Goal: Task Accomplishment & Management: Use online tool/utility

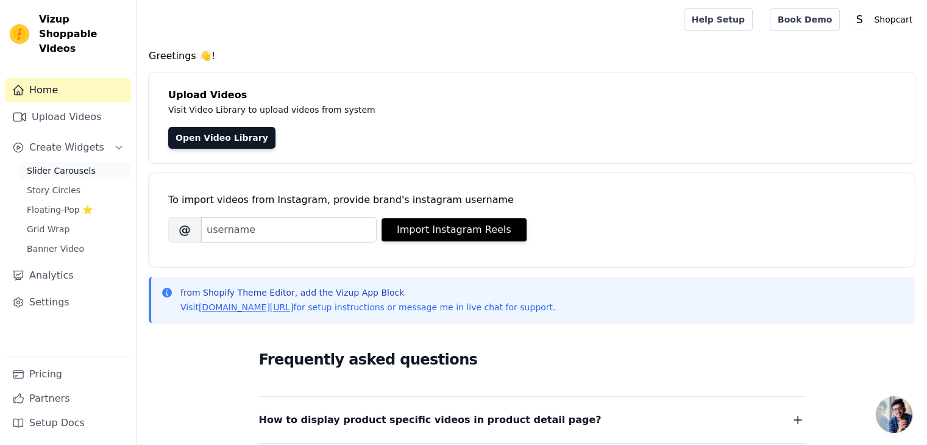
click at [51, 162] on link "Slider Carousels" at bounding box center [76, 170] width 112 height 17
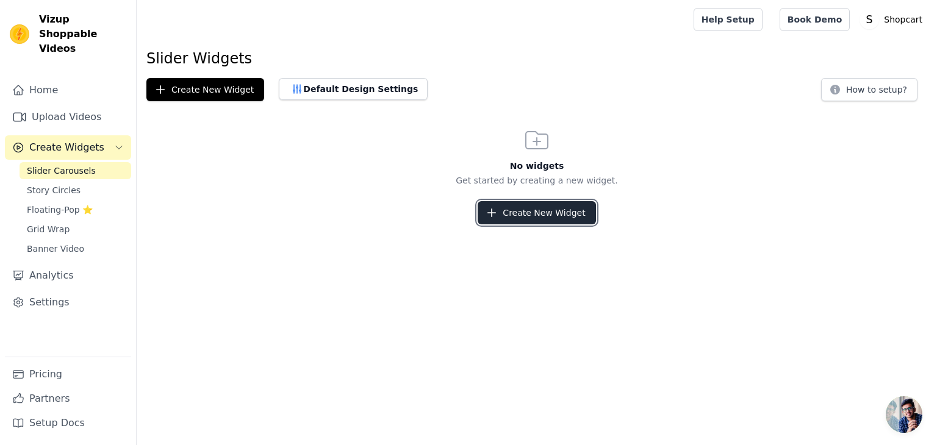
click at [552, 205] on button "Create New Widget" at bounding box center [536, 212] width 118 height 23
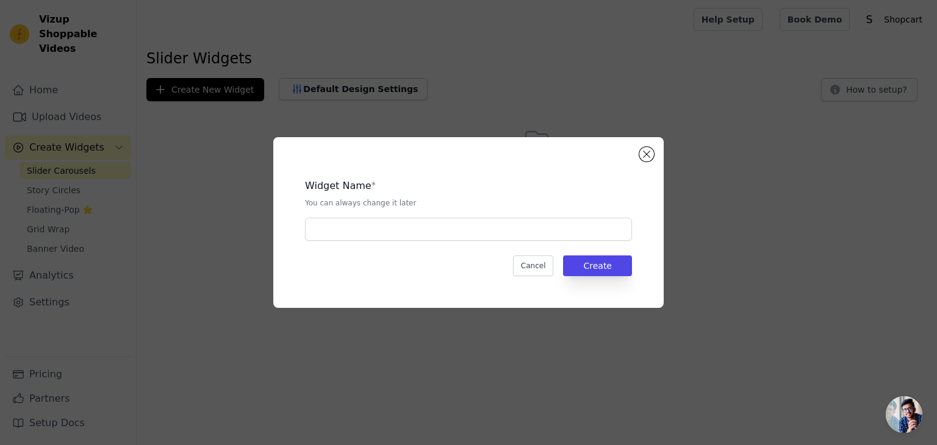
click at [652, 149] on div "Widget Name * You can always change it later Cancel Create" at bounding box center [468, 222] width 390 height 171
click at [644, 151] on button "Close modal" at bounding box center [646, 154] width 15 height 15
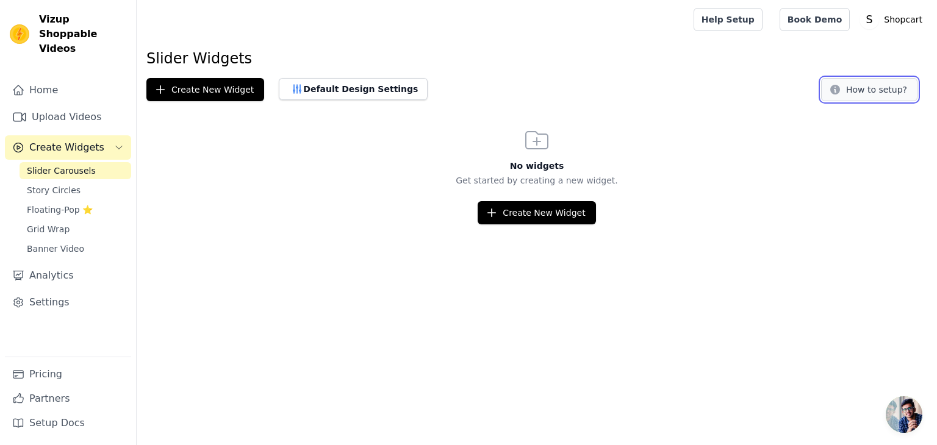
click at [883, 93] on button "How to setup?" at bounding box center [869, 89] width 96 height 23
click at [85, 105] on link "Upload Videos" at bounding box center [68, 117] width 126 height 24
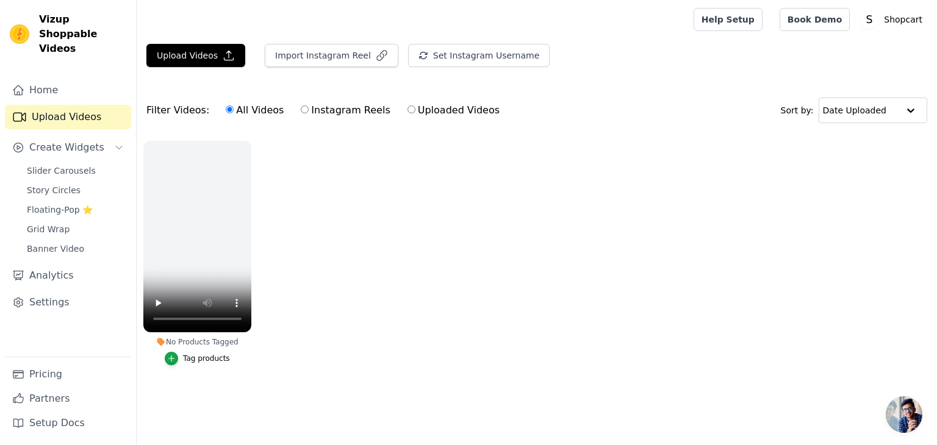
click at [317, 115] on label "Instagram Reels" at bounding box center [345, 110] width 90 height 16
click at [309, 113] on input "Instagram Reels" at bounding box center [305, 109] width 8 height 8
radio input "true"
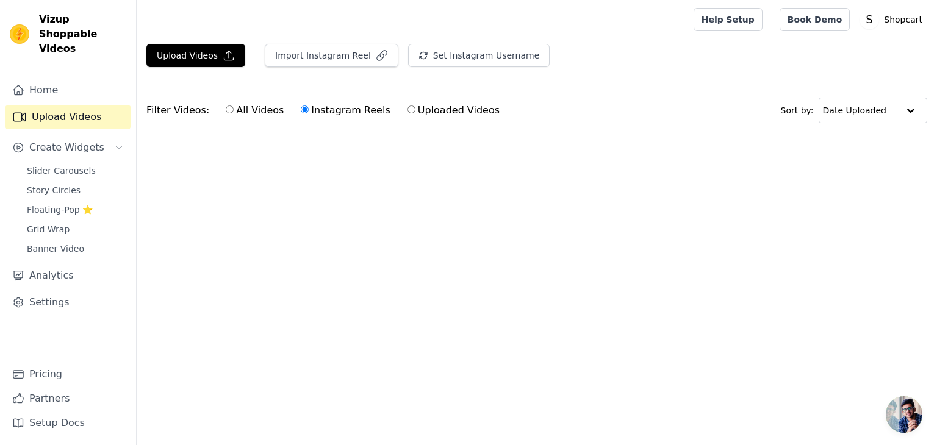
click at [242, 117] on label "All Videos" at bounding box center [254, 110] width 59 height 16
click at [234, 113] on input "All Videos" at bounding box center [230, 109] width 8 height 8
radio input "true"
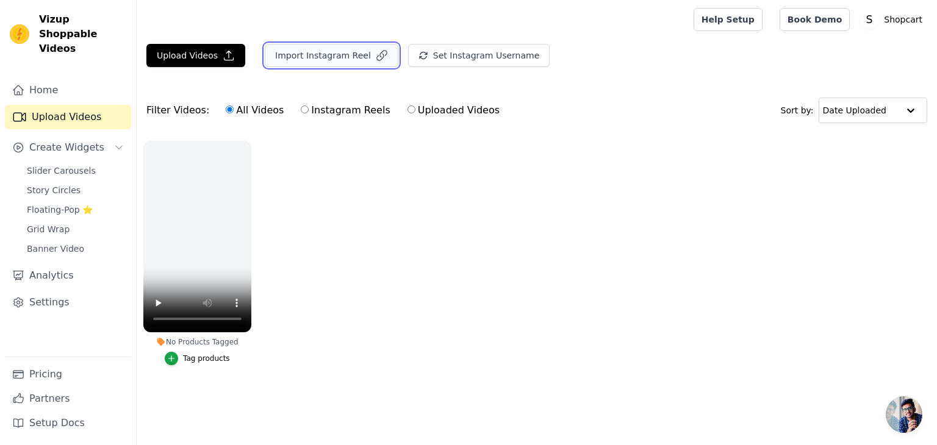
click at [339, 60] on button "Import Instagram Reel" at bounding box center [332, 55] width 134 height 23
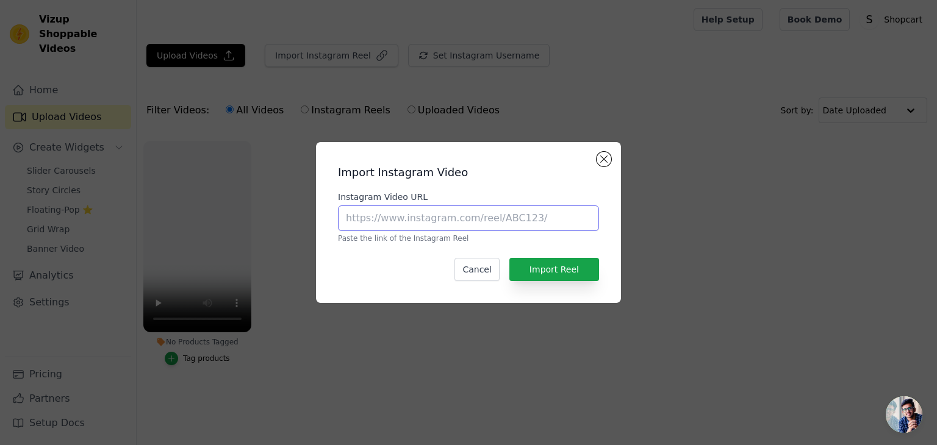
click at [390, 220] on input "Instagram Video URL" at bounding box center [468, 218] width 261 height 26
paste input "https://www.instagram.com/reel/Cqa0Im6M2VY/?utm_source=ig_web_copy_link"
type input "https://www.instagram.com/reel/Cqa0Im6M2VY/?utm_source=ig_web_copy_link"
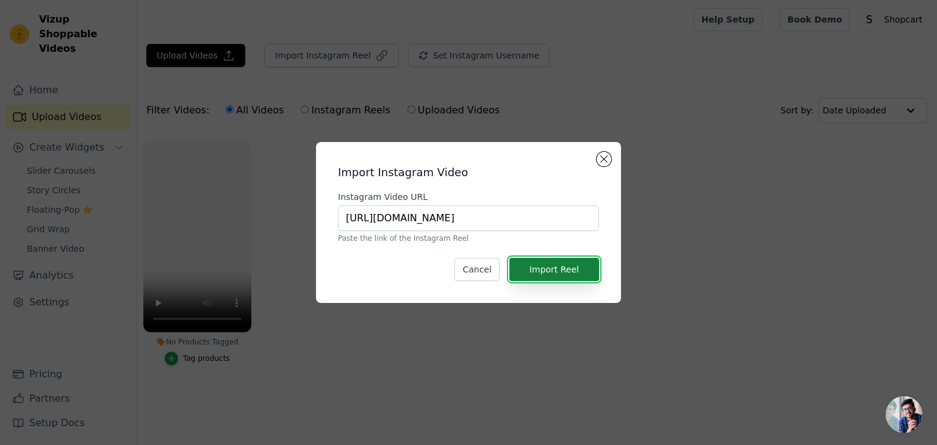
scroll to position [0, 0]
click at [548, 266] on button "Import Reel" at bounding box center [554, 269] width 90 height 23
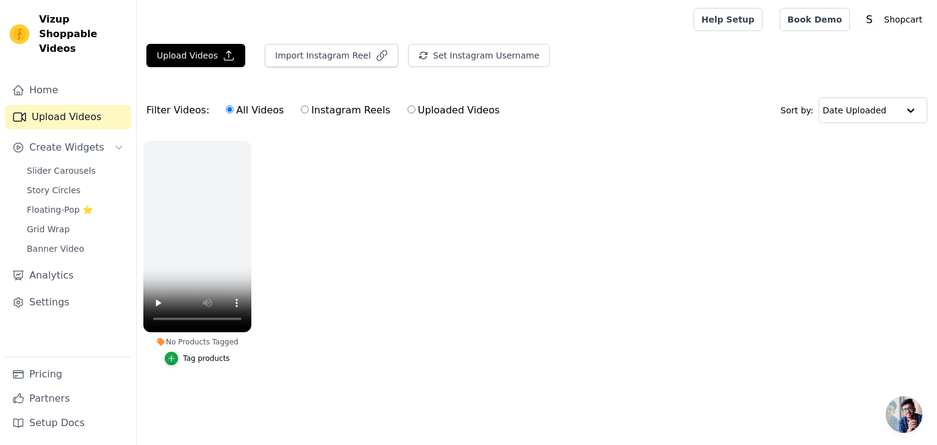
click at [324, 224] on ul "No Products Tagged Tag products" at bounding box center [537, 265] width 800 height 262
click at [331, 52] on button "Import Instagram Reel" at bounding box center [332, 55] width 134 height 23
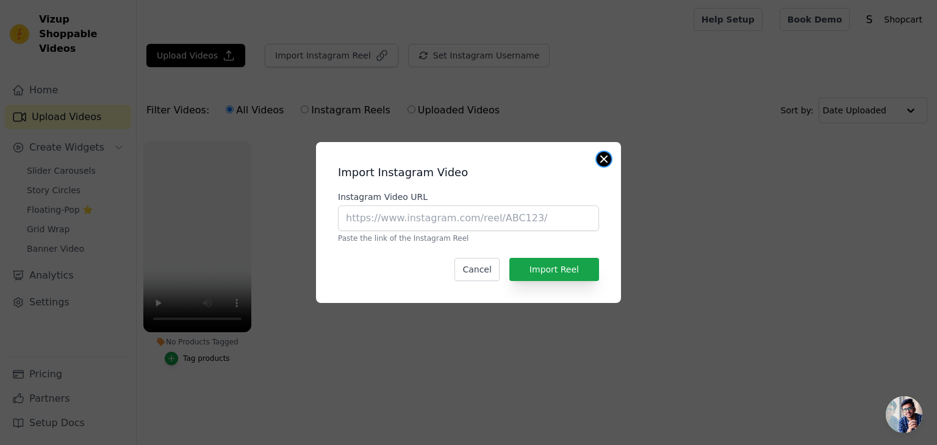
click at [607, 154] on button "Close modal" at bounding box center [603, 159] width 15 height 15
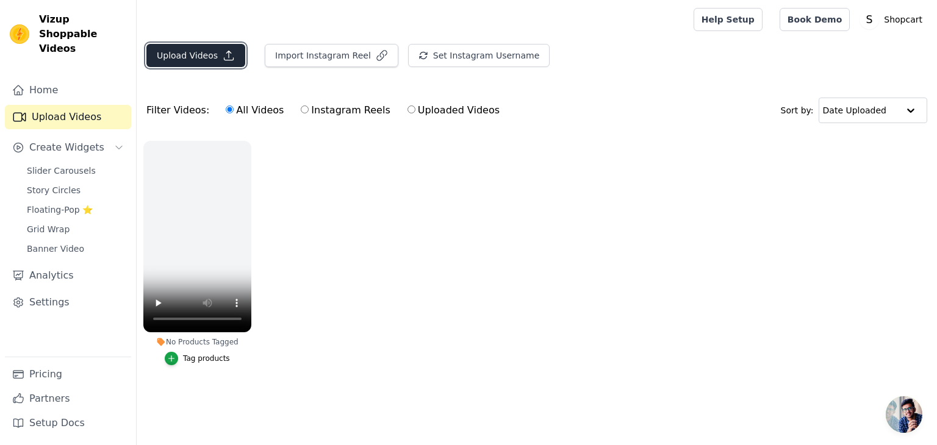
click at [198, 52] on button "Upload Videos" at bounding box center [195, 55] width 99 height 23
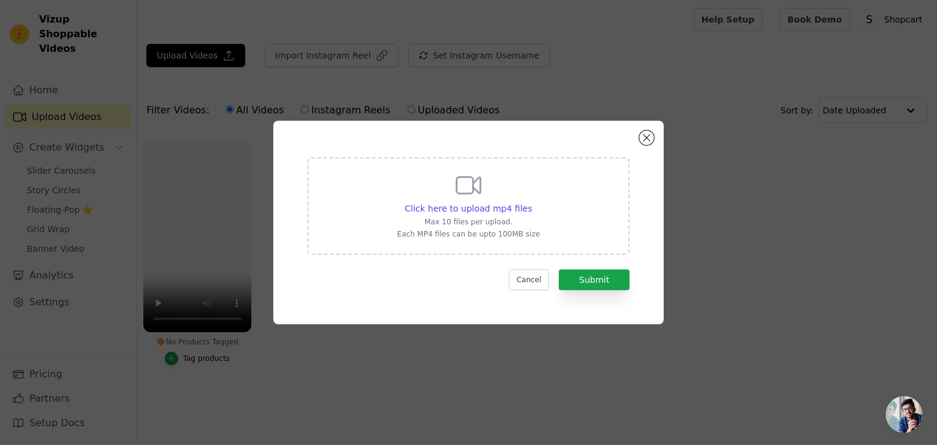
click at [476, 199] on icon at bounding box center [468, 185] width 29 height 29
click at [531, 202] on input "Click here to upload mp4 files Max 10 files per upload. Each MP4 files can be u…" at bounding box center [531, 202] width 1 height 1
type input "C:\fakepath\AQMahjVUuRZLUQeiaArKdqo_rU_FLb5e4IG6HDxkIPE9JmygvbyighhQ8oomGnZwFpo…"
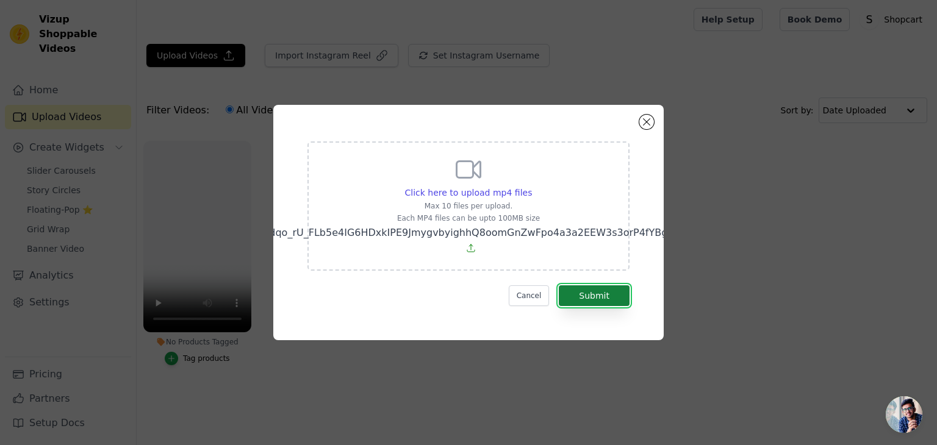
click at [593, 295] on button "Submit" at bounding box center [594, 295] width 71 height 21
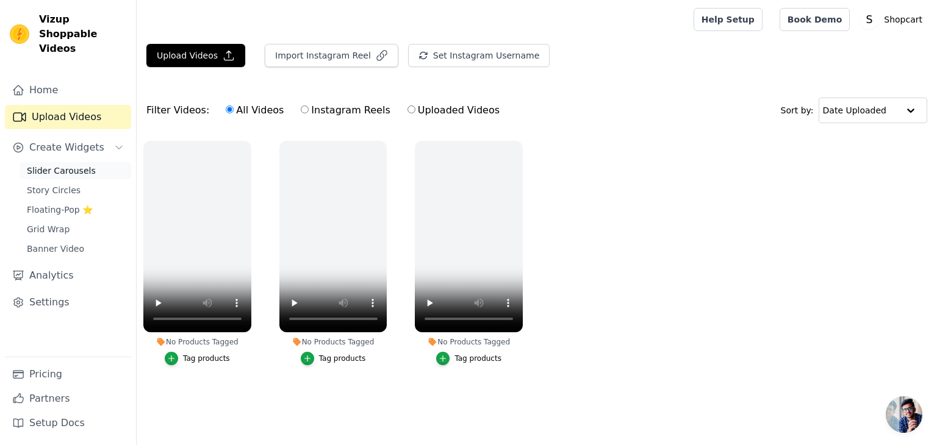
click at [66, 165] on span "Slider Carousels" at bounding box center [61, 171] width 69 height 12
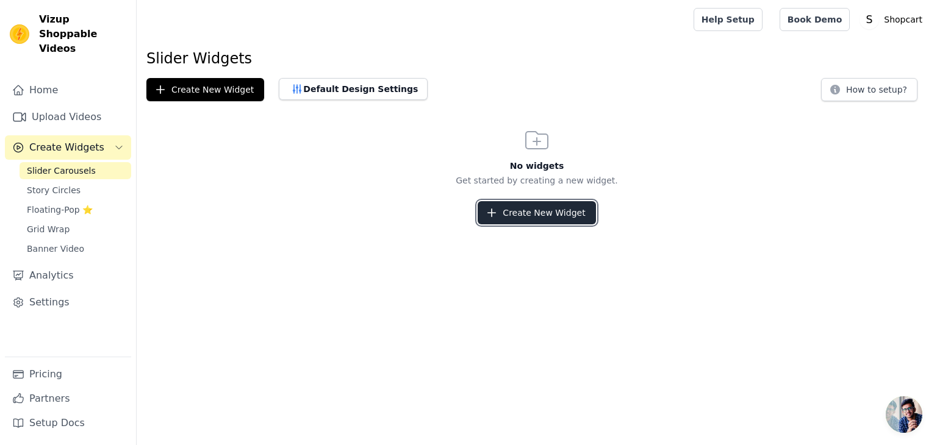
click at [513, 207] on button "Create New Widget" at bounding box center [536, 212] width 118 height 23
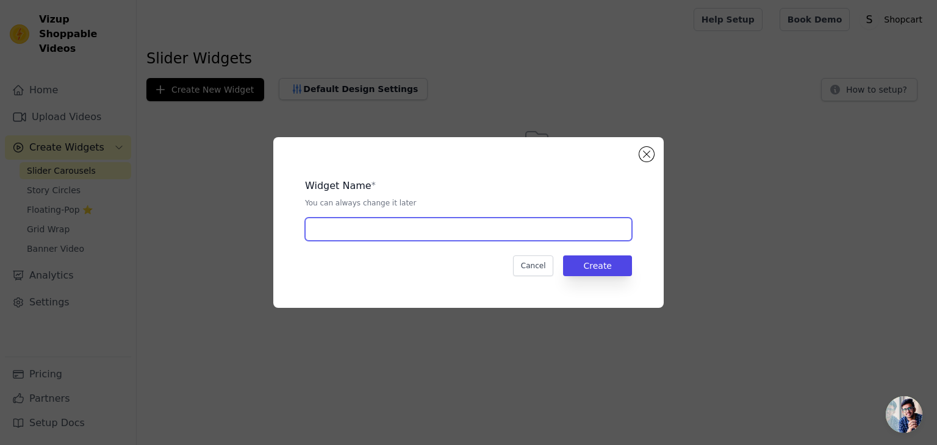
click at [439, 226] on input "text" at bounding box center [468, 229] width 327 height 23
type input "hello"
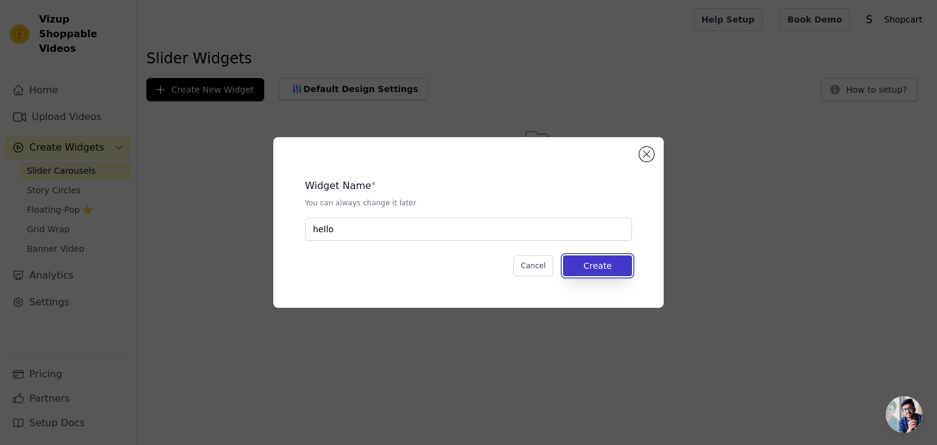
click at [614, 262] on button "Create" at bounding box center [597, 265] width 69 height 21
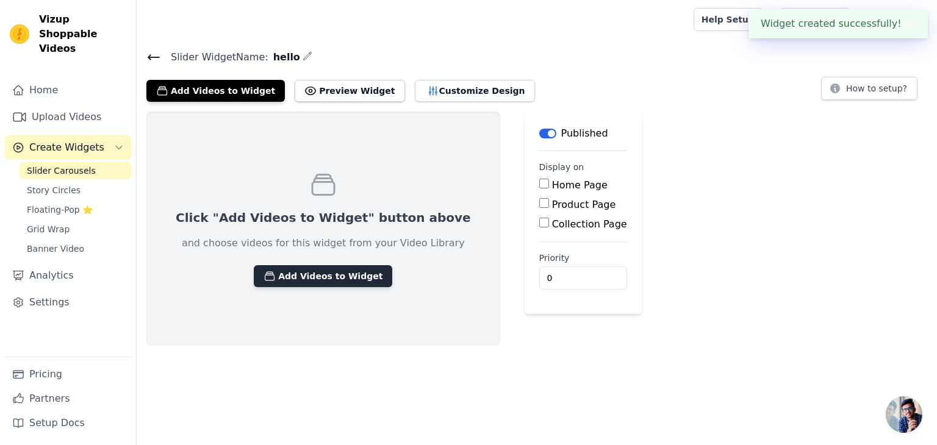
click at [282, 274] on button "Add Videos to Widget" at bounding box center [323, 276] width 138 height 22
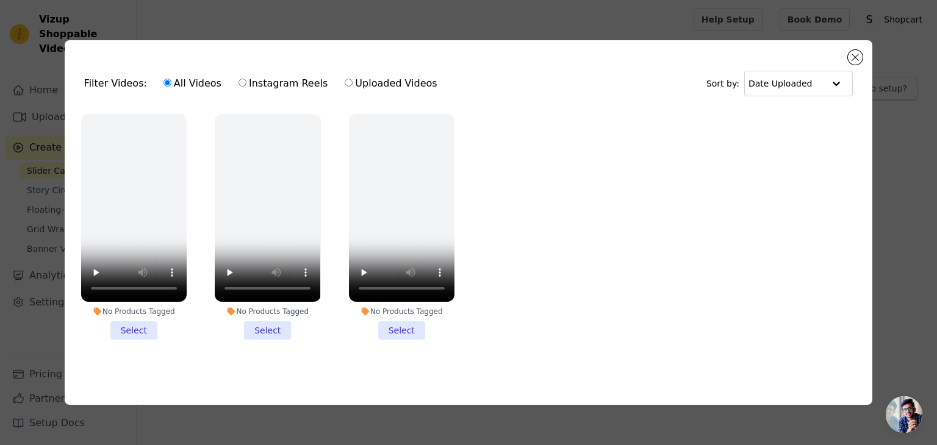
click at [135, 329] on li "No Products Tagged Select" at bounding box center [133, 227] width 105 height 226
click at [0, 0] on input "No Products Tagged Select" at bounding box center [0, 0] width 0 height 0
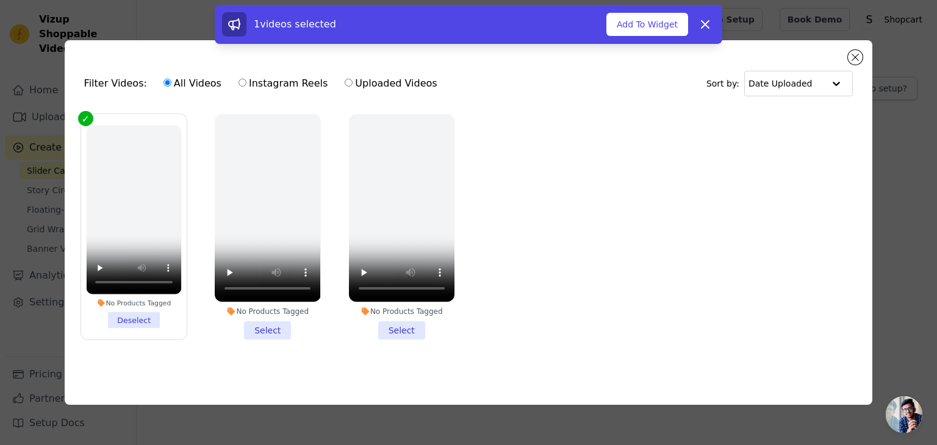
click at [274, 330] on li "No Products Tagged Select" at bounding box center [267, 227] width 105 height 226
click at [0, 0] on input "No Products Tagged Select" at bounding box center [0, 0] width 0 height 0
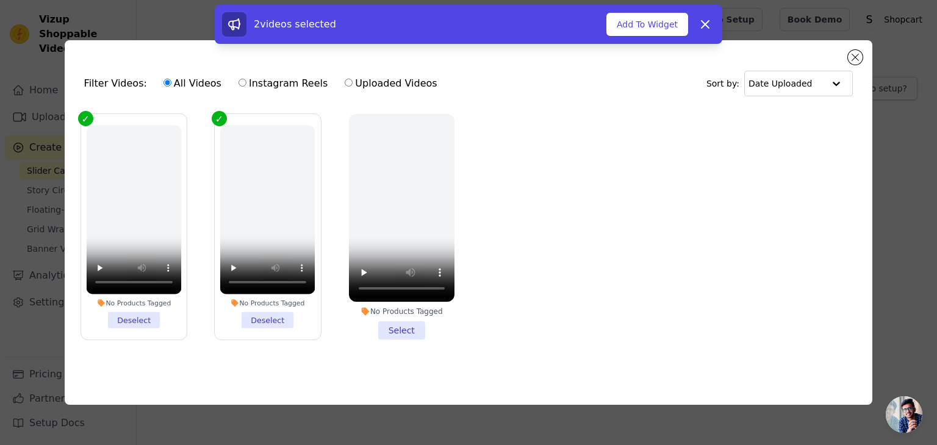
click at [396, 332] on li "No Products Tagged Select" at bounding box center [401, 227] width 105 height 226
click at [0, 0] on input "No Products Tagged Select" at bounding box center [0, 0] width 0 height 0
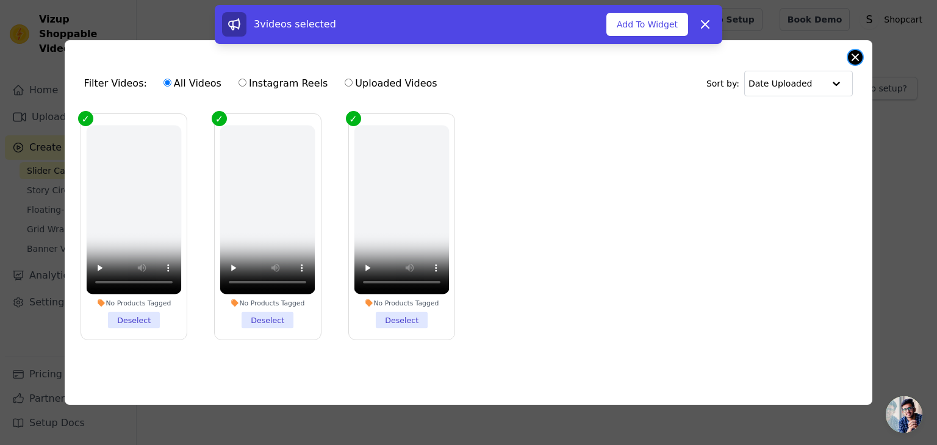
click at [856, 50] on button "Close modal" at bounding box center [855, 57] width 15 height 15
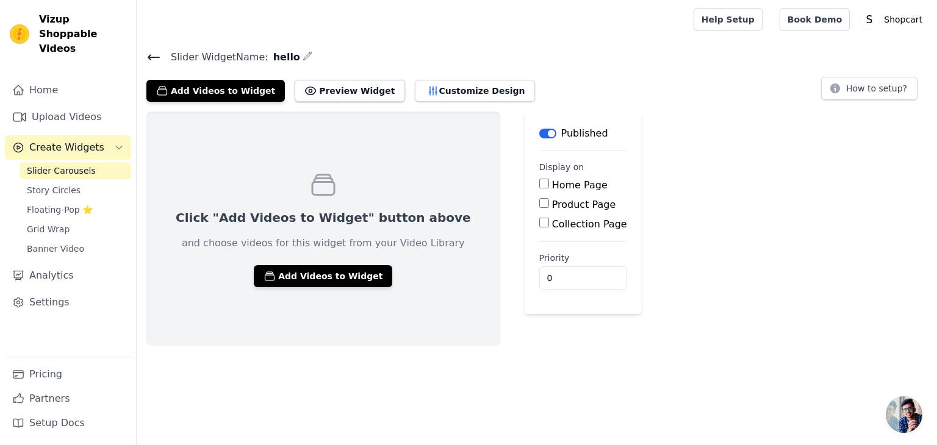
click at [539, 225] on input "Collection Page" at bounding box center [544, 223] width 10 height 10
checkbox input "true"
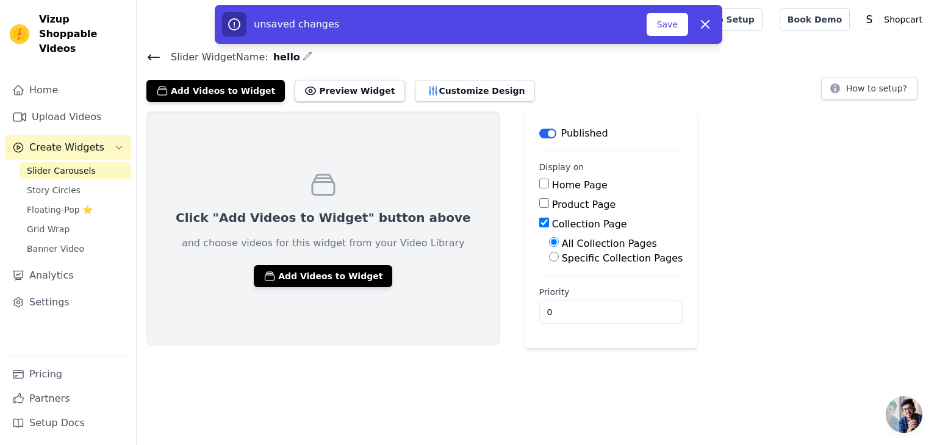
click at [539, 255] on div "All Collection Pages Specific Collection Pages" at bounding box center [611, 251] width 144 height 29
click at [549, 257] on input "Specific Collection Pages" at bounding box center [554, 257] width 10 height 10
radio input "true"
click at [549, 284] on button "Select Collection Pages" at bounding box center [606, 286] width 115 height 21
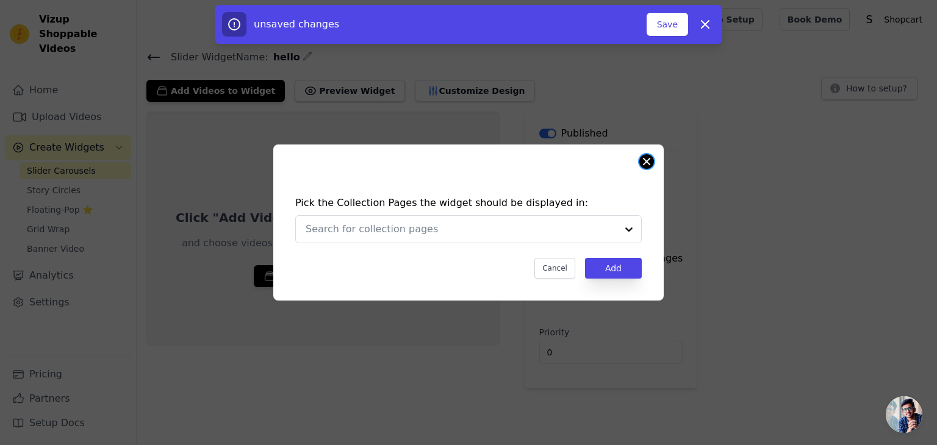
click at [651, 162] on button "Close modal" at bounding box center [646, 161] width 15 height 15
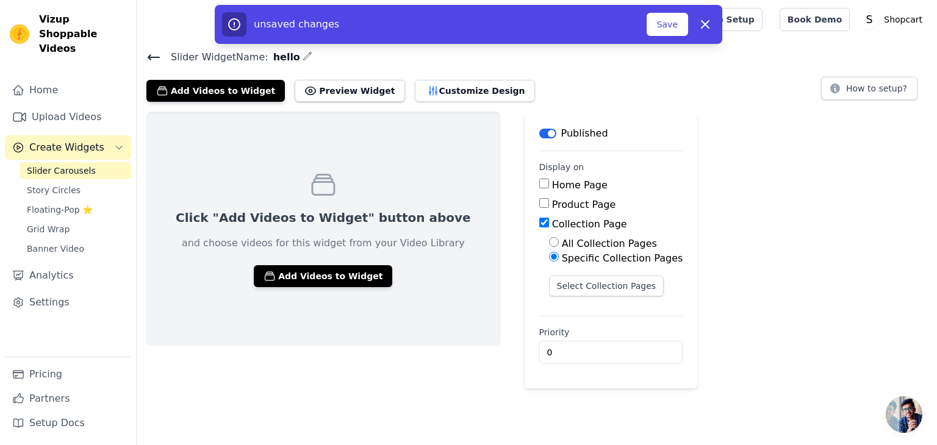
click at [539, 205] on div "Product Page" at bounding box center [611, 205] width 144 height 15
click at [539, 203] on input "Product Page" at bounding box center [544, 203] width 10 height 10
checkbox input "true"
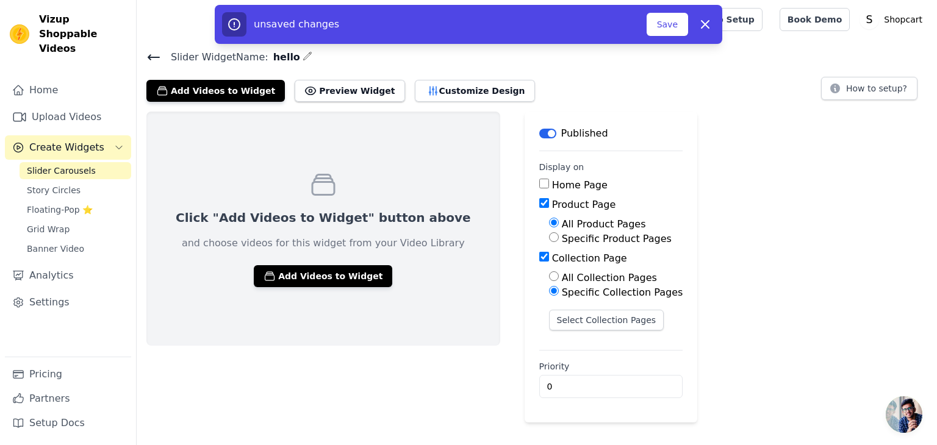
click at [539, 264] on div "Collection Page" at bounding box center [611, 258] width 144 height 15
click at [539, 259] on input "Collection Page" at bounding box center [544, 257] width 10 height 10
checkbox input "false"
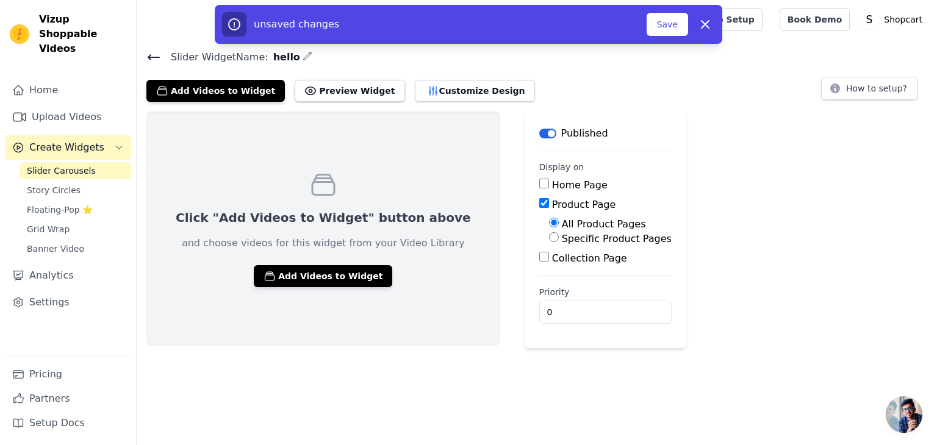
click at [549, 219] on input "All Product Pages" at bounding box center [554, 223] width 10 height 10
click at [549, 235] on input "Specific Product Pages" at bounding box center [554, 237] width 10 height 10
radio input "true"
click at [549, 263] on button "Select Products" at bounding box center [590, 266] width 82 height 21
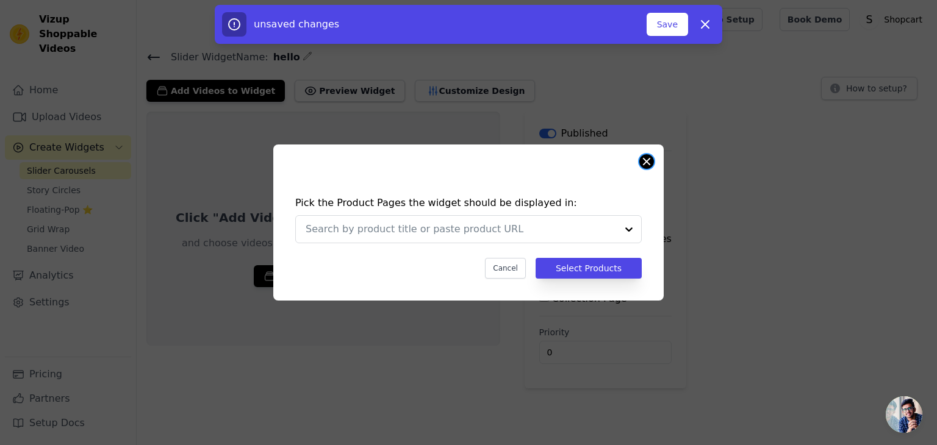
click at [645, 162] on button "Close modal" at bounding box center [646, 161] width 15 height 15
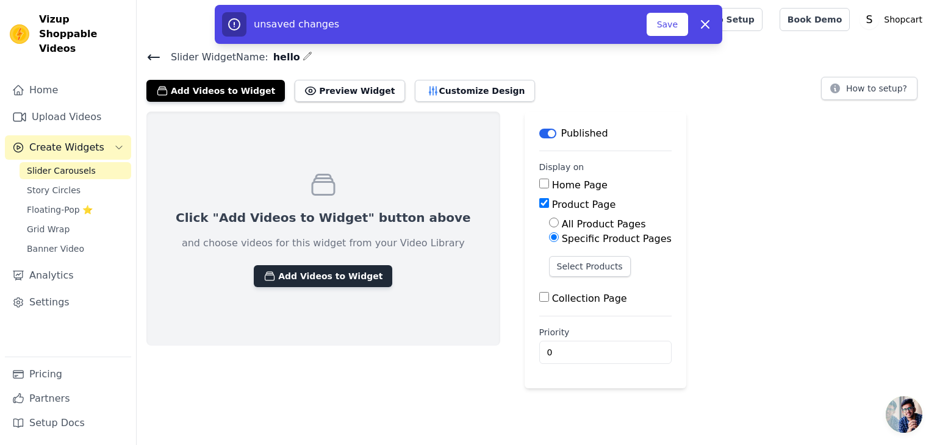
click at [324, 276] on button "Add Videos to Widget" at bounding box center [323, 276] width 138 height 22
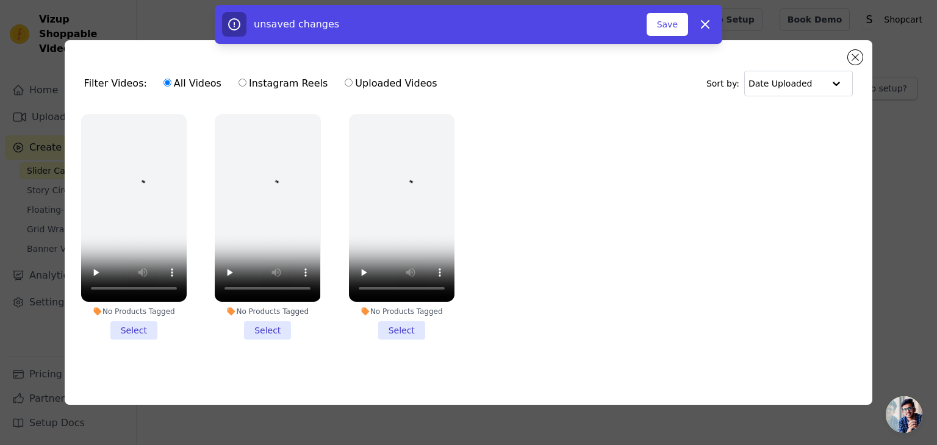
click at [130, 330] on li "No Products Tagged Select" at bounding box center [133, 227] width 105 height 226
click at [0, 0] on input "No Products Tagged Select" at bounding box center [0, 0] width 0 height 0
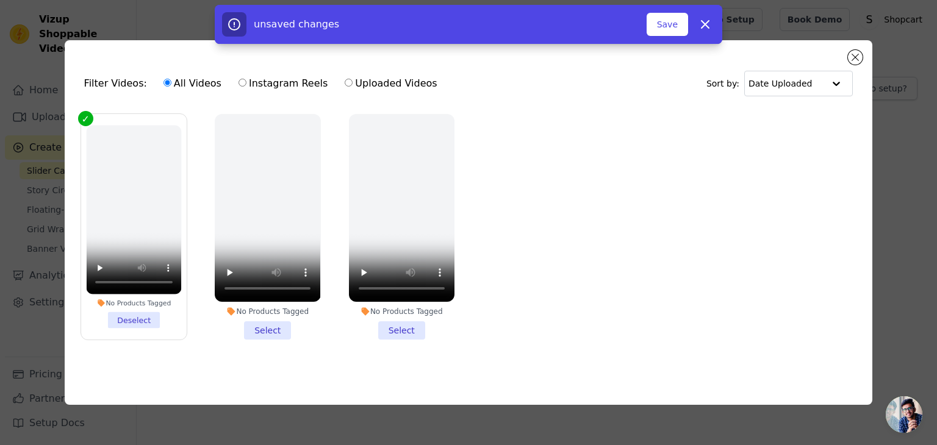
click at [272, 325] on li "No Products Tagged Select" at bounding box center [267, 227] width 105 height 226
click at [0, 0] on input "No Products Tagged Select" at bounding box center [0, 0] width 0 height 0
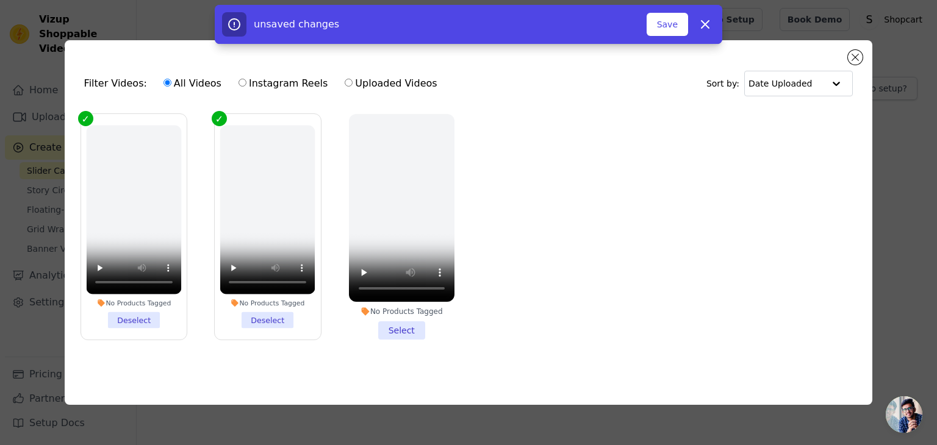
click at [392, 327] on li "No Products Tagged Select" at bounding box center [401, 227] width 105 height 226
click at [0, 0] on input "No Products Tagged Select" at bounding box center [0, 0] width 0 height 0
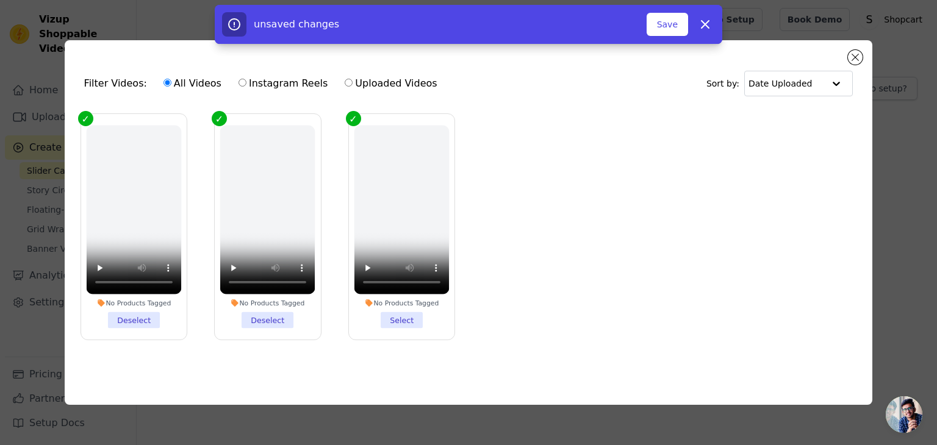
click at [392, 327] on label "No Products Tagged Select" at bounding box center [401, 226] width 107 height 227
click at [0, 0] on input "No Products Tagged Select" at bounding box center [0, 0] width 0 height 0
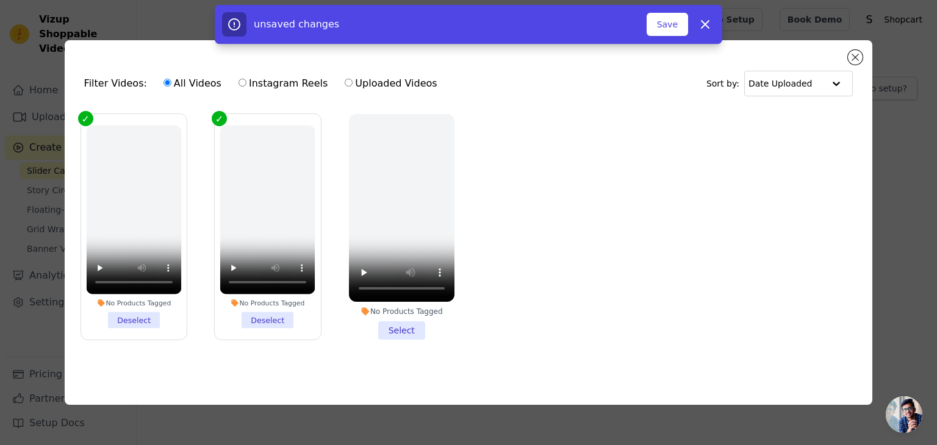
click at [392, 327] on li "No Products Tagged Select" at bounding box center [401, 227] width 105 height 226
click at [0, 0] on input "No Products Tagged Select" at bounding box center [0, 0] width 0 height 0
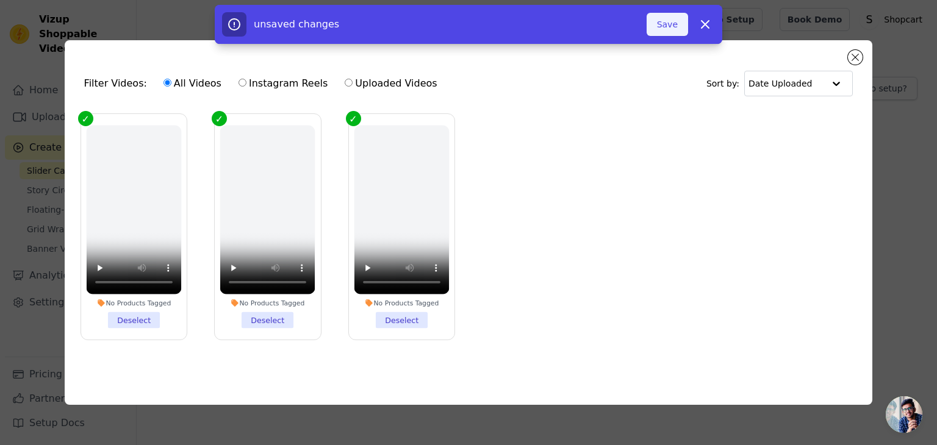
click at [666, 23] on button "Save" at bounding box center [666, 24] width 41 height 23
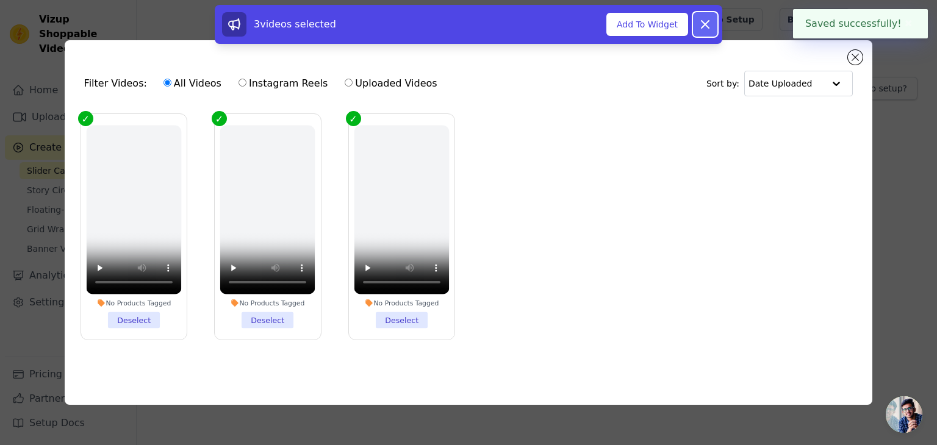
click at [706, 27] on icon at bounding box center [705, 24] width 15 height 15
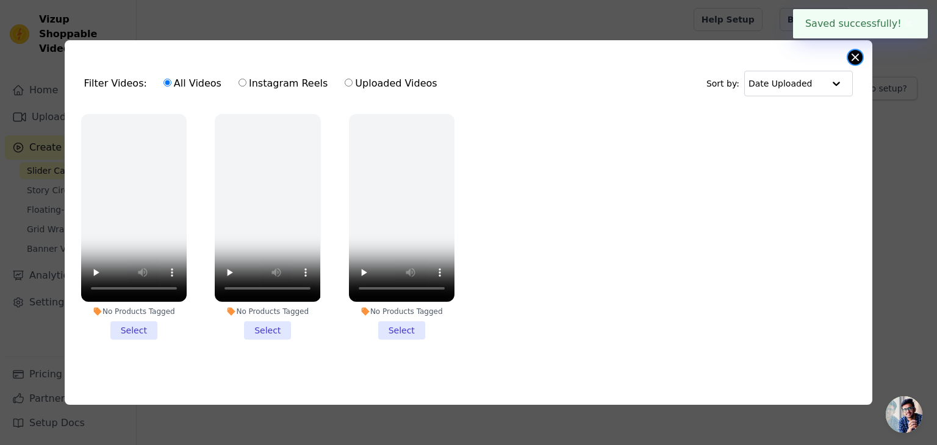
click at [854, 55] on button "Close modal" at bounding box center [855, 57] width 15 height 15
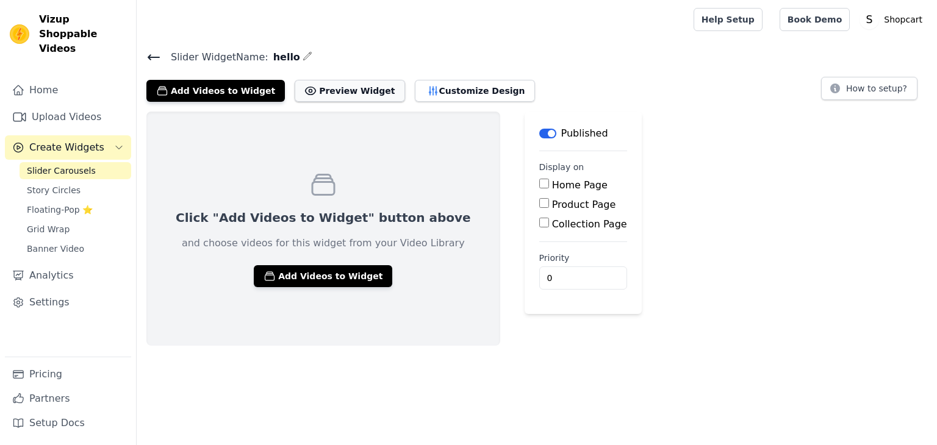
click at [298, 91] on button "Preview Widget" at bounding box center [350, 91] width 110 height 22
click at [78, 106] on link "Upload Videos" at bounding box center [68, 117] width 126 height 24
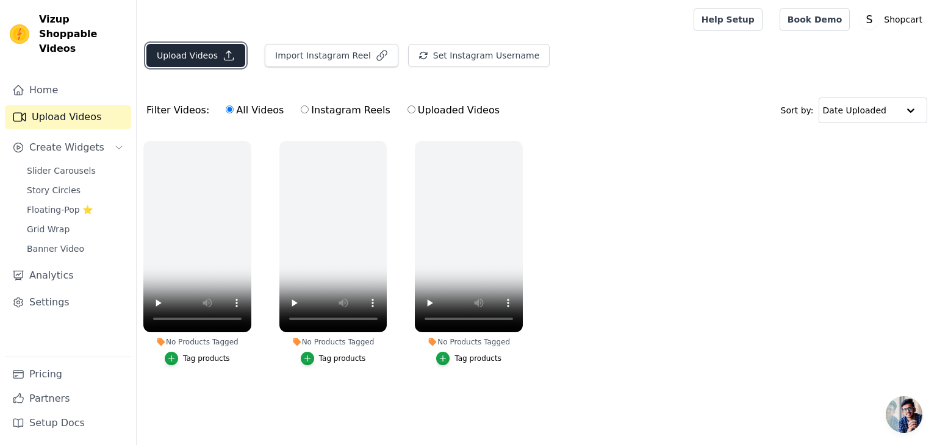
click at [197, 52] on button "Upload Videos" at bounding box center [195, 55] width 99 height 23
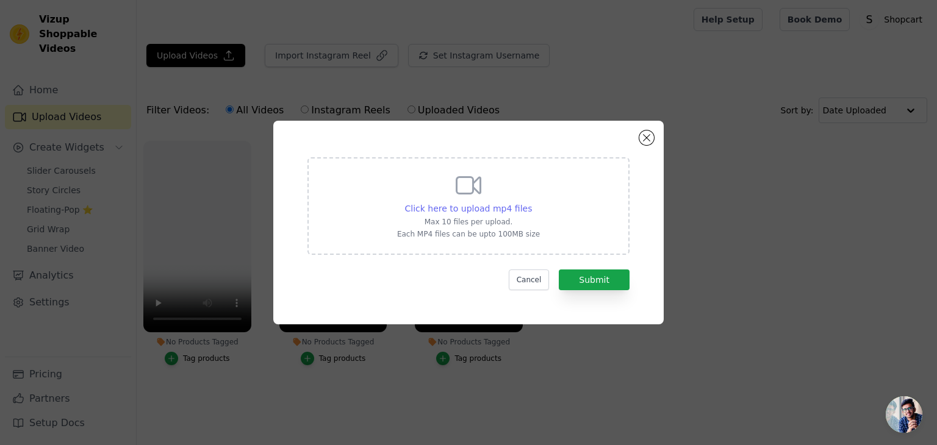
click at [464, 208] on span "Click here to upload mp4 files" at bounding box center [468, 209] width 127 height 10
click at [531, 202] on input "Click here to upload mp4 files Max 10 files per upload. Each MP4 files can be u…" at bounding box center [531, 202] width 1 height 1
type input "C:\fakepath\AQMS3_vgZyxQUgfd7kBDHd5uLX8m74lTz8LsdnvmDm-v_Io5gwK38Q3SiOOyLBRdIqW…"
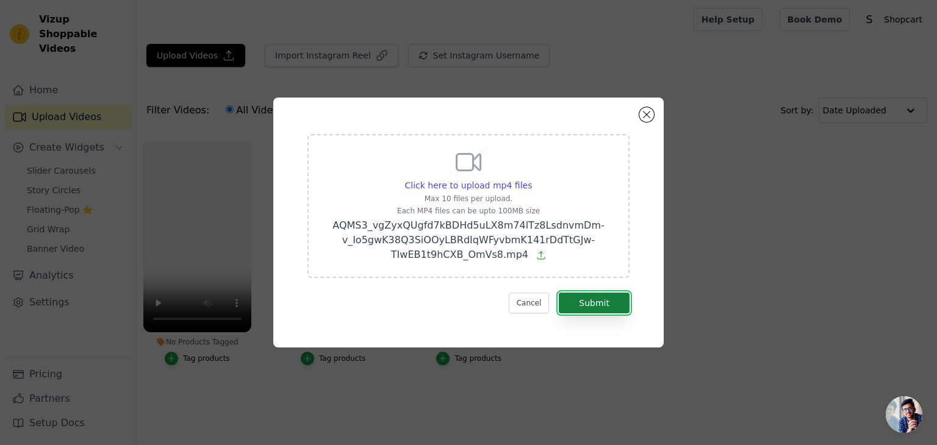
click at [604, 302] on button "Submit" at bounding box center [594, 303] width 71 height 21
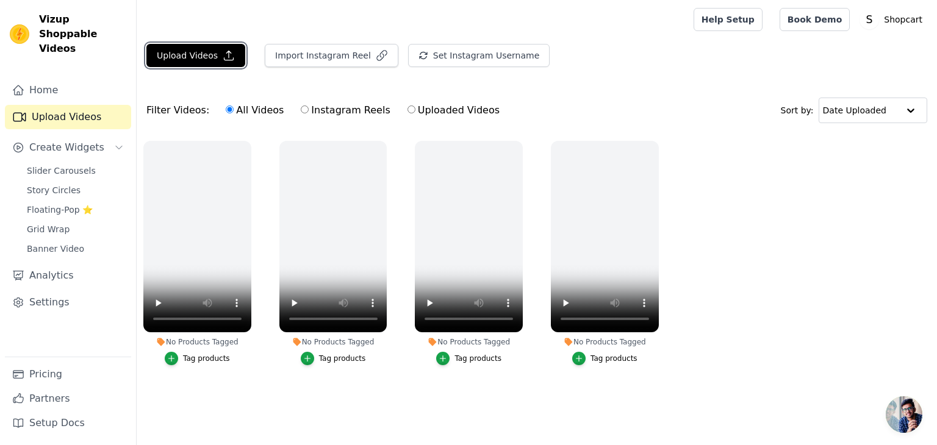
click at [210, 59] on button "Upload Videos" at bounding box center [195, 55] width 99 height 23
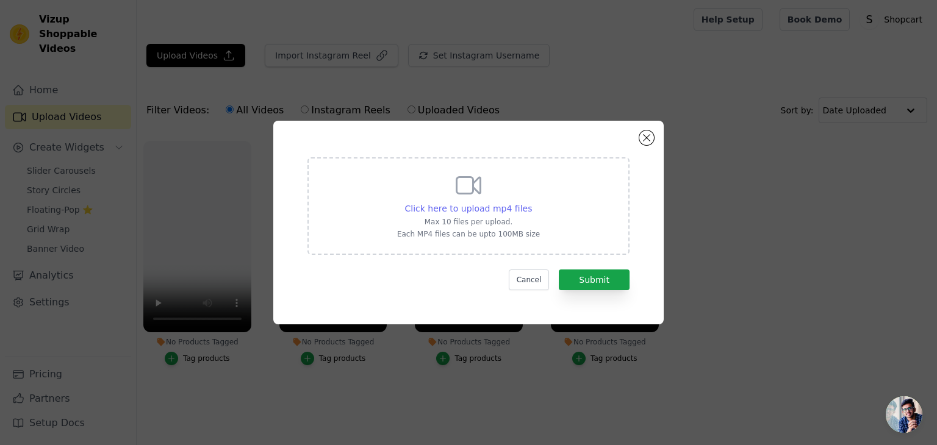
click at [447, 212] on span "Click here to upload mp4 files" at bounding box center [468, 209] width 127 height 10
click at [531, 202] on input "Click here to upload mp4 files Max 10 files per upload. Each MP4 files can be u…" at bounding box center [531, 202] width 1 height 1
type input "C:\fakepath\AQP4Ihpk2ThVbQ6XAePld6m_KcmORFOoOjyYcJa1FhoPwj_1abkCHgqDbt9ijwQH6Et…"
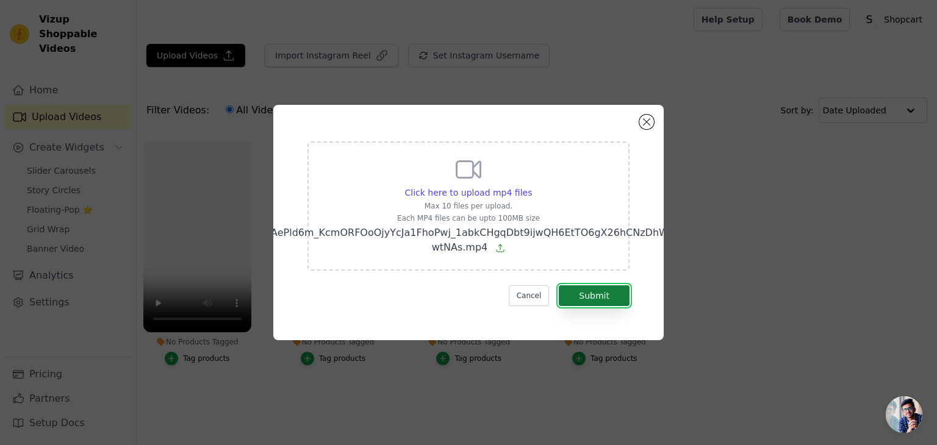
click at [588, 293] on button "Submit" at bounding box center [594, 295] width 71 height 21
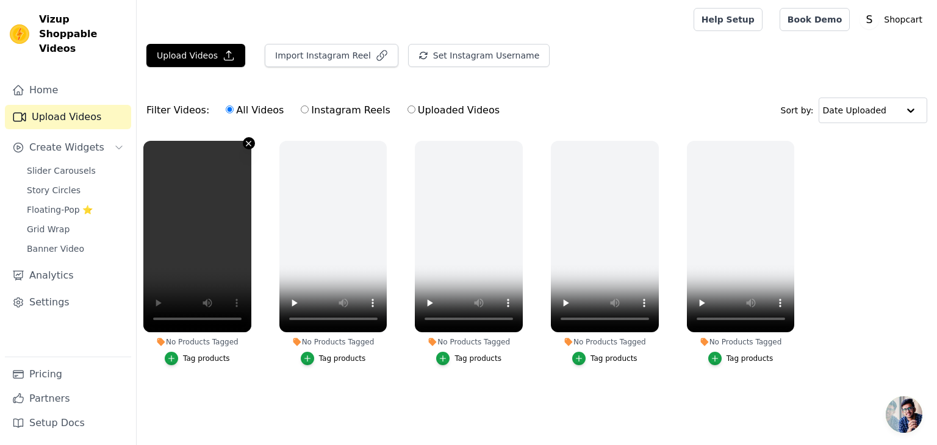
click at [251, 145] on icon "button" at bounding box center [248, 143] width 9 height 9
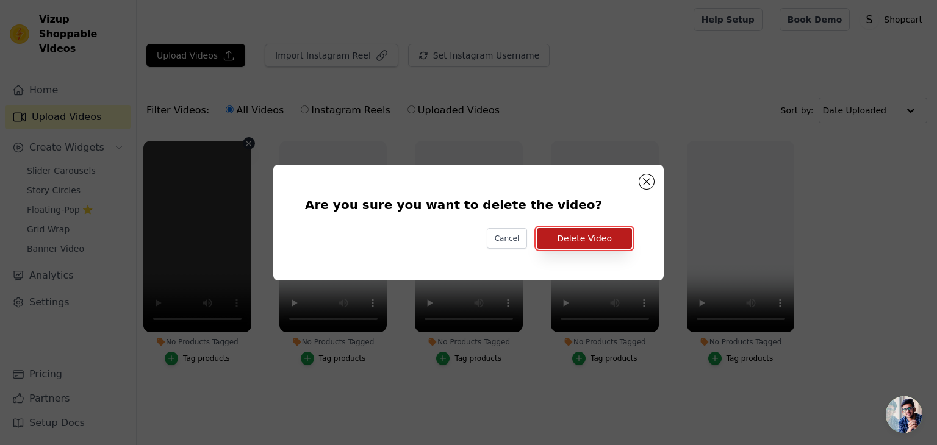
click at [586, 241] on button "Delete Video" at bounding box center [584, 238] width 95 height 21
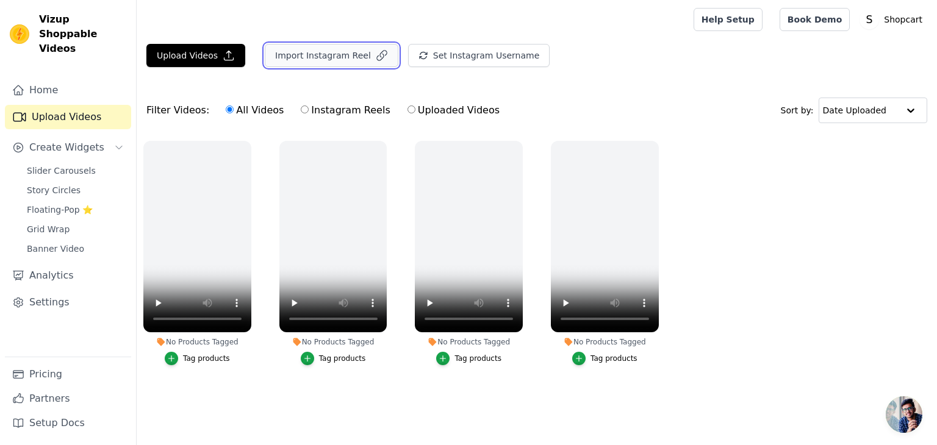
click at [332, 54] on button "Import Instagram Reel" at bounding box center [332, 55] width 134 height 23
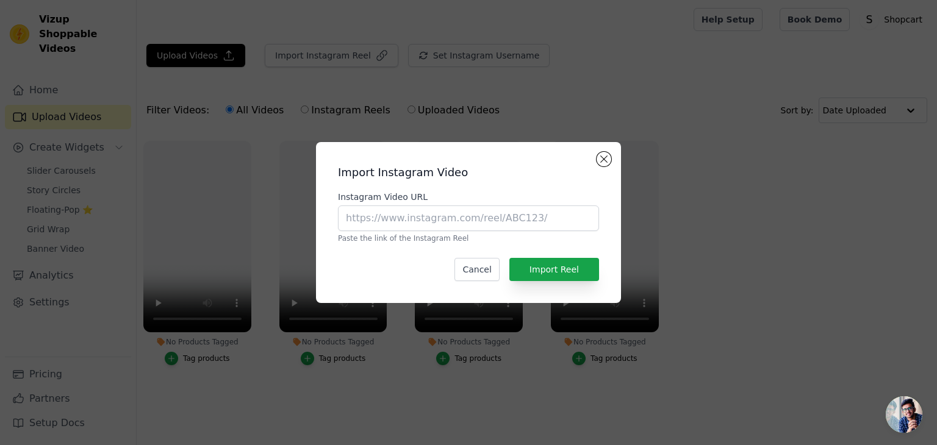
click at [235, 60] on div "Import Instagram Video Instagram Video URL Paste the link of the Instagram Reel…" at bounding box center [468, 222] width 937 height 445
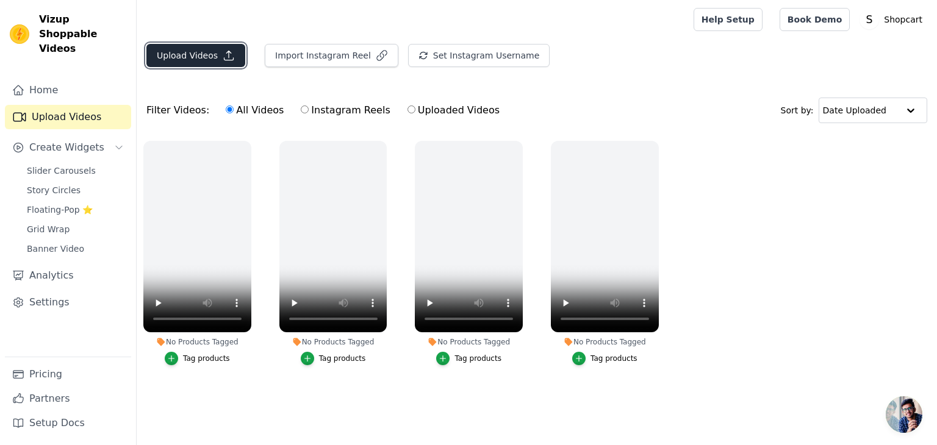
click at [204, 49] on button "Upload Videos" at bounding box center [195, 55] width 99 height 23
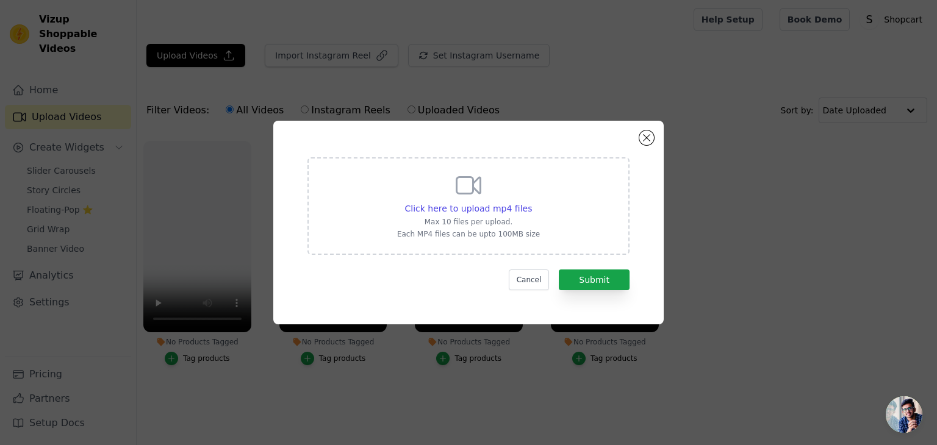
click at [473, 201] on div "Click here to upload mp4 files Max 10 files per upload. Each MP4 files can be u…" at bounding box center [468, 205] width 143 height 68
click at [531, 202] on input "Click here to upload mp4 files Max 10 files per upload. Each MP4 files can be u…" at bounding box center [531, 202] width 1 height 1
type input "C:\fakepath\AQNCCQfInXg28XtljYFilVUeE8lvGtAp7cLoWQthLkZHOZlxrrUmL5kpY5XP-mjn1SE…"
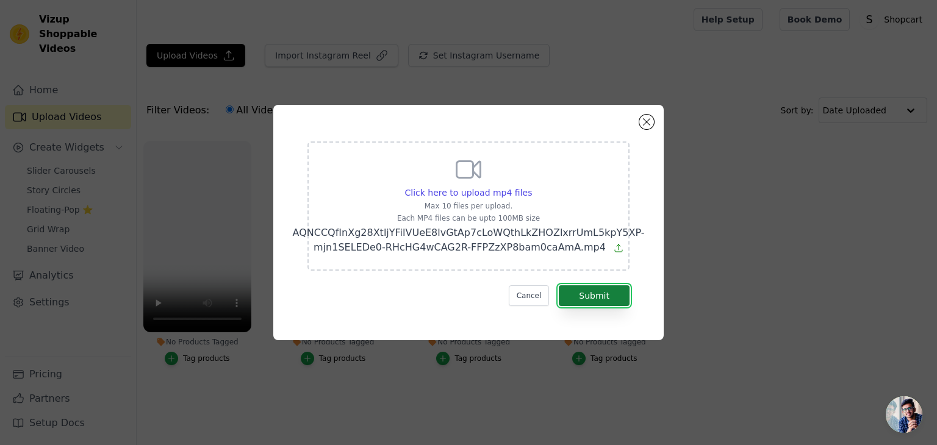
click at [593, 301] on button "Submit" at bounding box center [594, 295] width 71 height 21
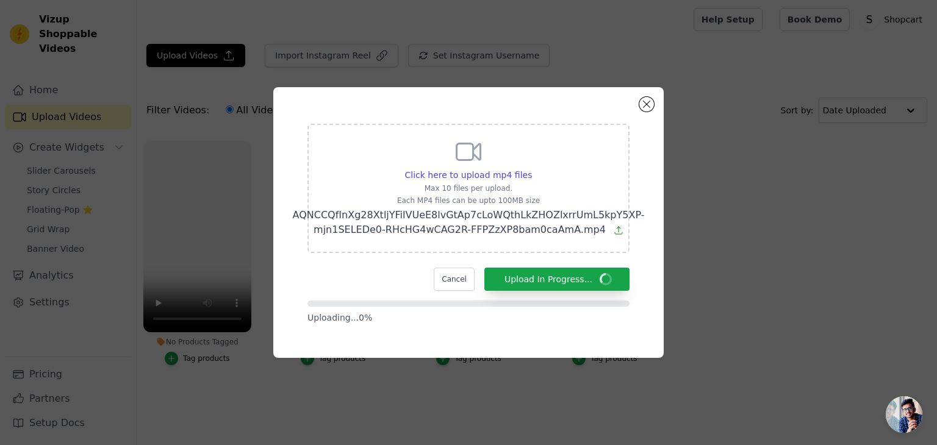
click at [593, 317] on p "Uploading... 0 %" at bounding box center [468, 318] width 322 height 12
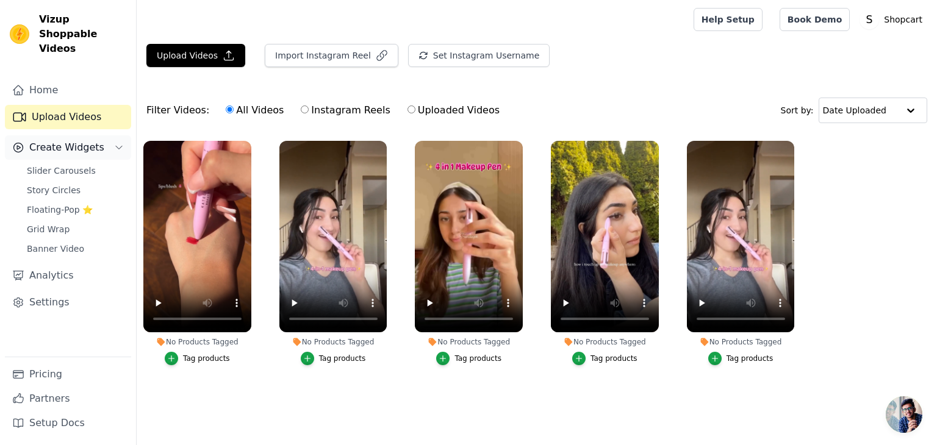
click at [68, 140] on span "Create Widgets" at bounding box center [66, 147] width 75 height 15
click at [77, 140] on span "Create Widgets" at bounding box center [66, 147] width 75 height 15
click at [74, 165] on span "Slider Carousels" at bounding box center [61, 171] width 69 height 12
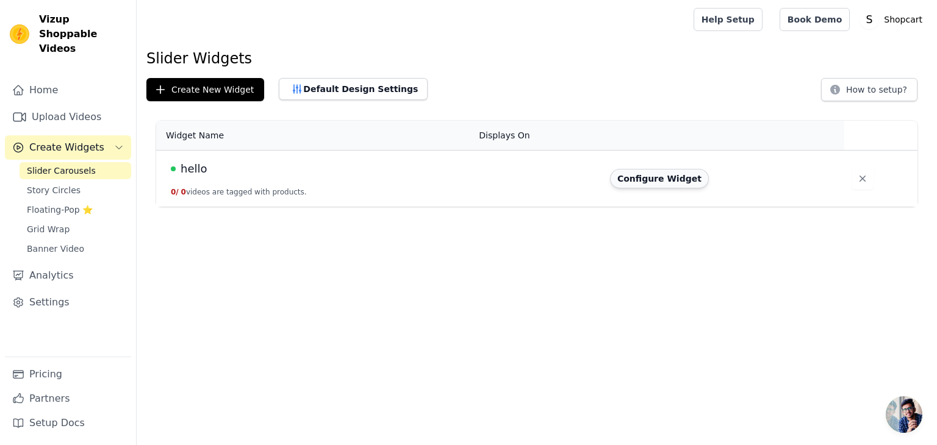
click at [652, 177] on button "Configure Widget" at bounding box center [659, 179] width 99 height 20
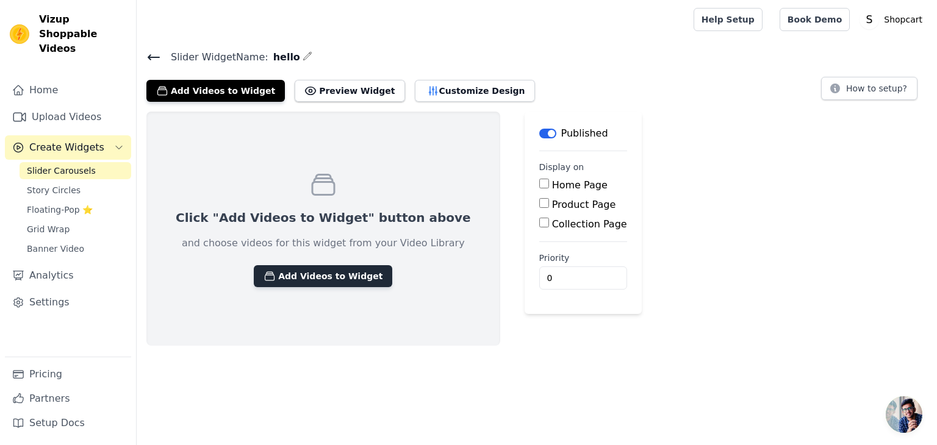
click at [263, 276] on button "Add Videos to Widget" at bounding box center [323, 276] width 138 height 22
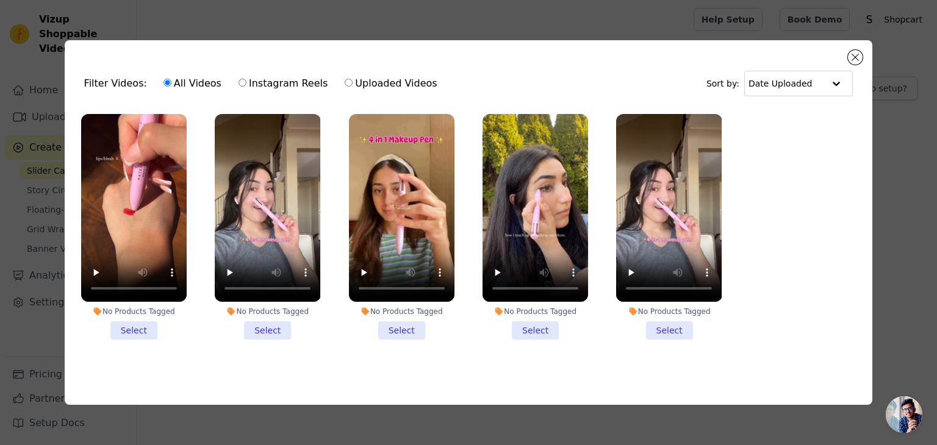
click at [134, 335] on li "No Products Tagged Select" at bounding box center [133, 227] width 105 height 226
click at [0, 0] on input "No Products Tagged Select" at bounding box center [0, 0] width 0 height 0
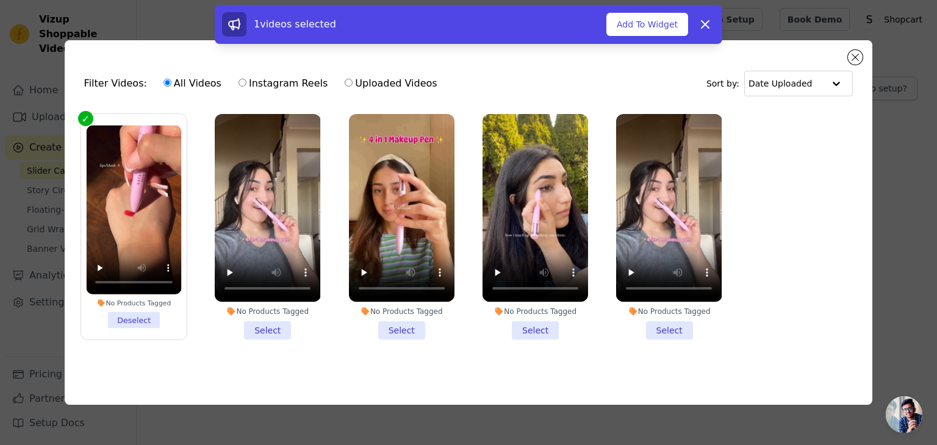
click at [275, 332] on li "No Products Tagged Select" at bounding box center [267, 227] width 105 height 226
click at [0, 0] on input "No Products Tagged Select" at bounding box center [0, 0] width 0 height 0
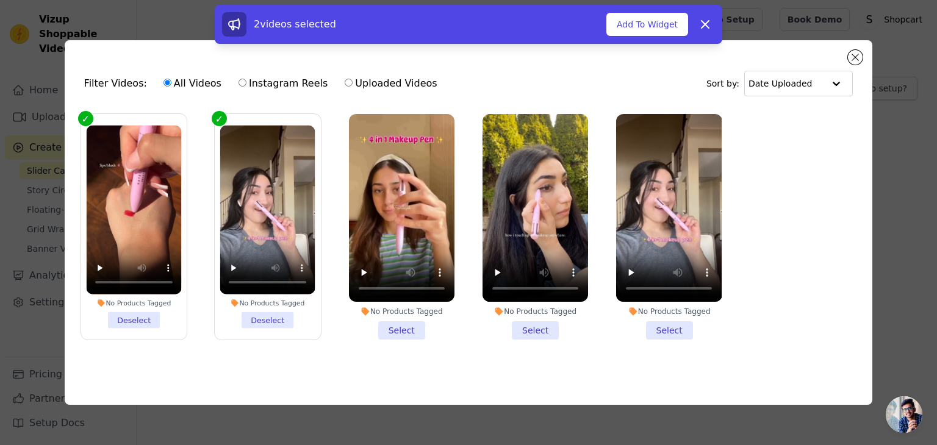
click at [395, 333] on li "No Products Tagged Select" at bounding box center [401, 227] width 105 height 226
click at [0, 0] on input "No Products Tagged Select" at bounding box center [0, 0] width 0 height 0
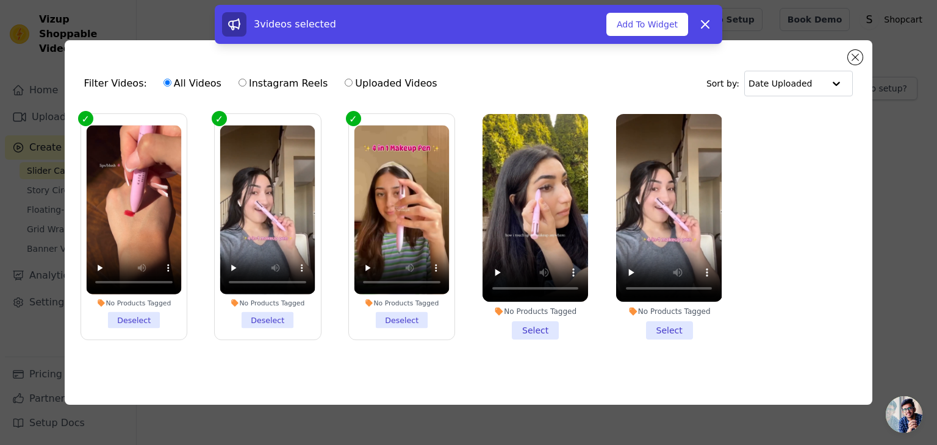
click at [527, 332] on li "No Products Tagged Select" at bounding box center [534, 227] width 105 height 226
click at [0, 0] on input "No Products Tagged Select" at bounding box center [0, 0] width 0 height 0
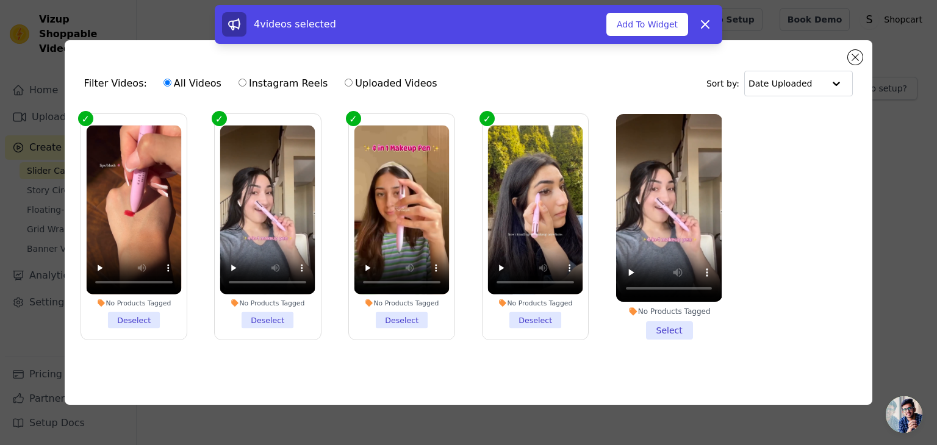
click at [669, 326] on li "No Products Tagged Select" at bounding box center [668, 227] width 105 height 226
click at [0, 0] on input "No Products Tagged Select" at bounding box center [0, 0] width 0 height 0
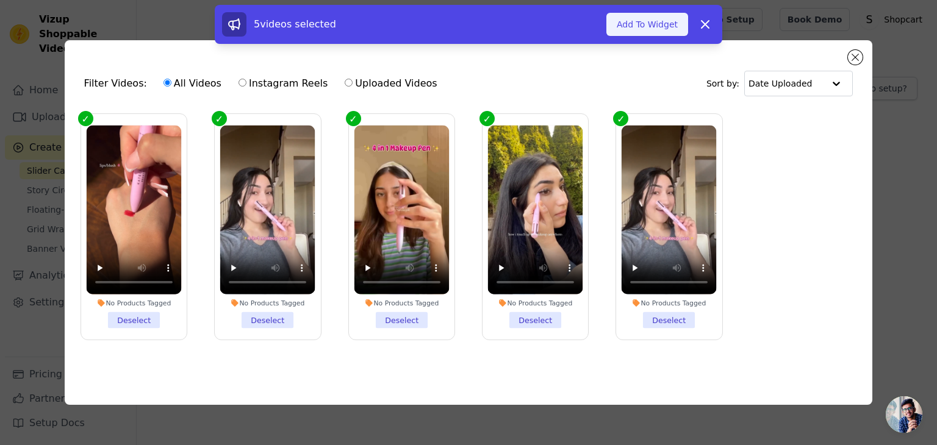
click at [634, 21] on button "Add To Widget" at bounding box center [647, 24] width 82 height 23
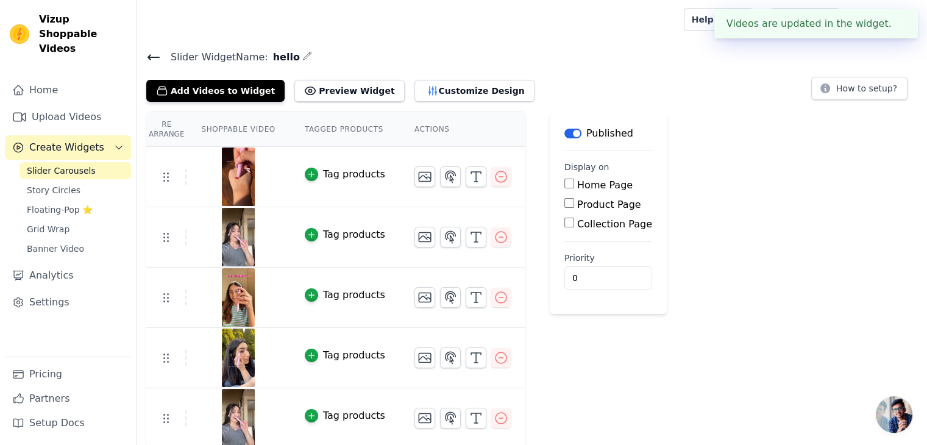
scroll to position [2, 0]
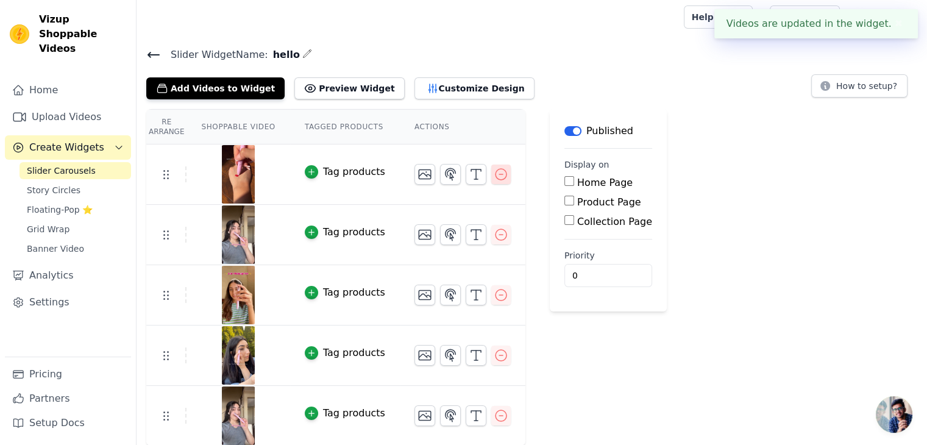
click at [494, 170] on icon "button" at bounding box center [501, 174] width 15 height 15
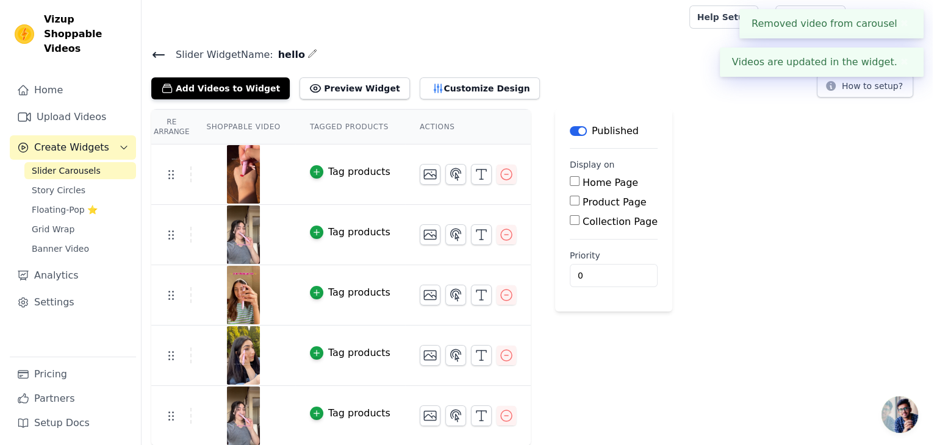
scroll to position [0, 0]
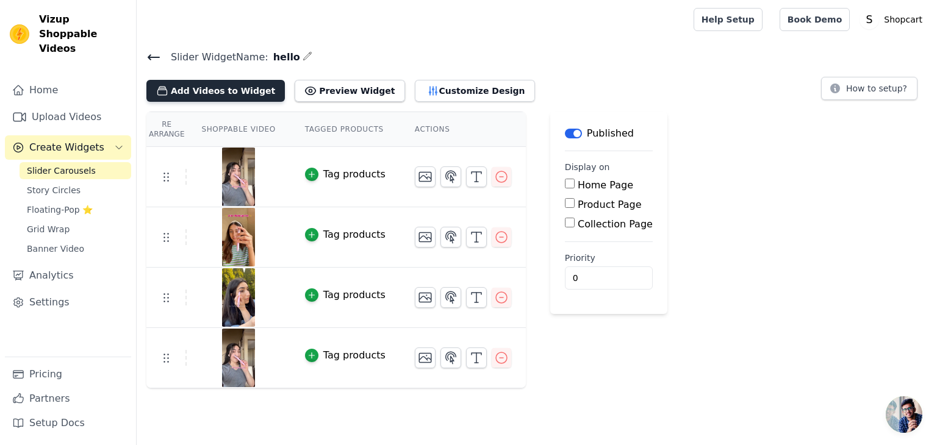
click at [254, 88] on button "Add Videos to Widget" at bounding box center [215, 91] width 138 height 22
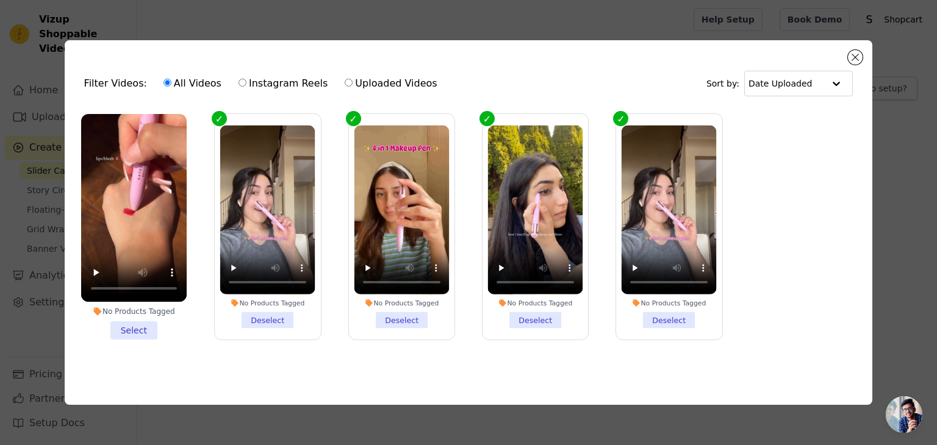
click at [146, 328] on li "No Products Tagged Select" at bounding box center [133, 227] width 105 height 226
click at [0, 0] on input "No Products Tagged Select" at bounding box center [0, 0] width 0 height 0
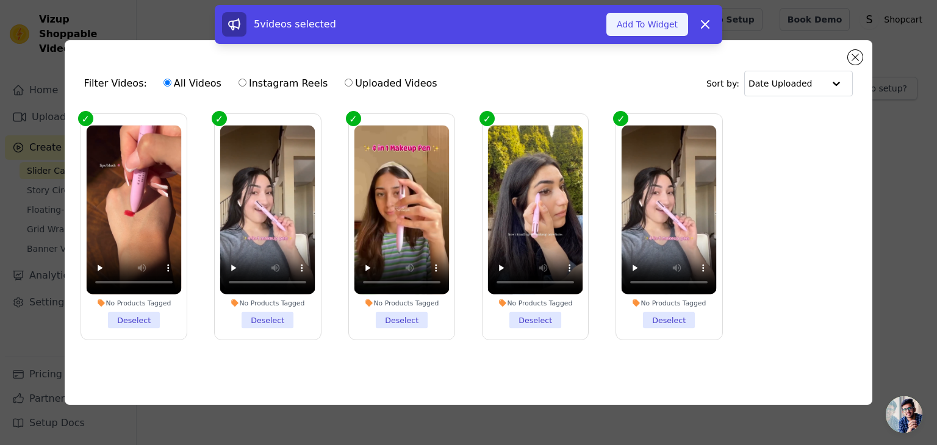
click at [666, 25] on button "Add To Widget" at bounding box center [647, 24] width 82 height 23
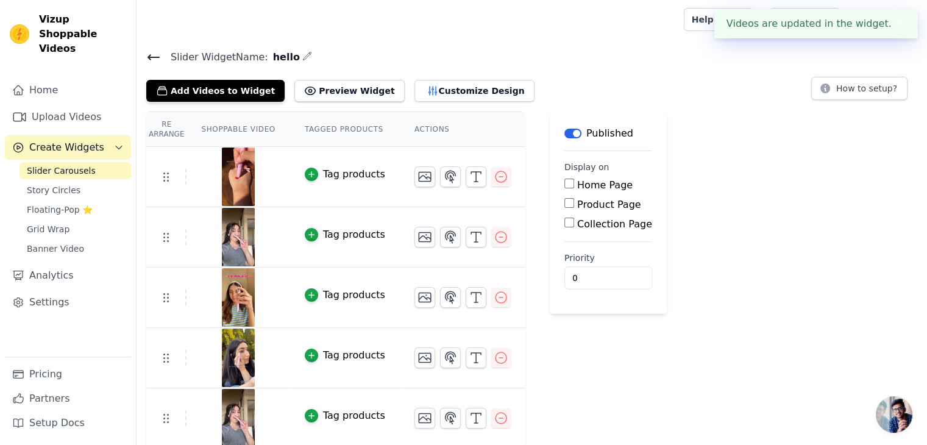
click at [565, 205] on input "Product Page" at bounding box center [570, 203] width 10 height 10
checkbox input "true"
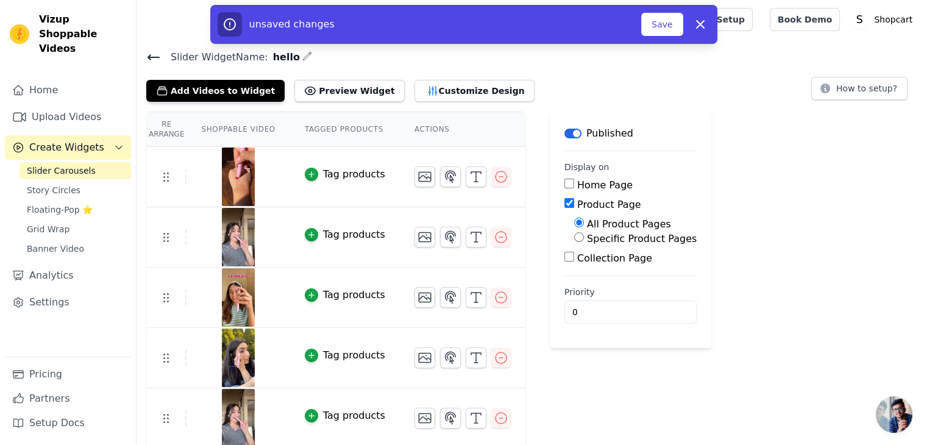
click at [574, 238] on input "Specific Product Pages" at bounding box center [579, 237] width 10 height 10
radio input "true"
click at [610, 271] on button "Select Products" at bounding box center [615, 266] width 82 height 21
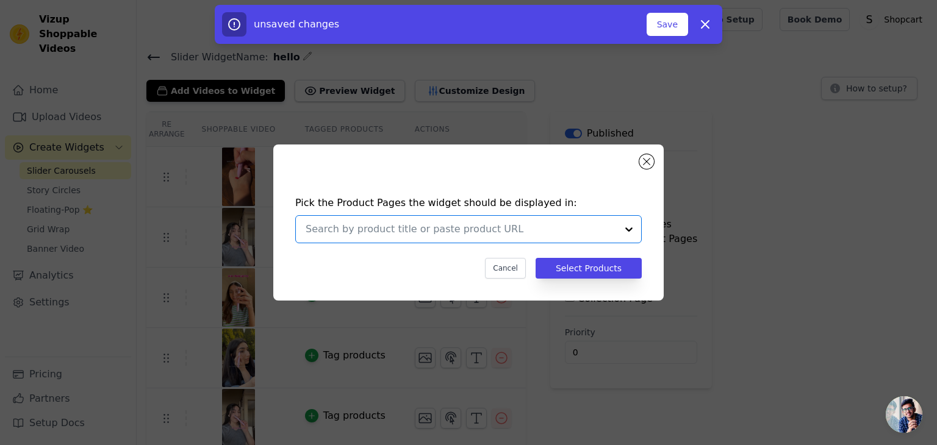
click at [453, 228] on input "text" at bounding box center [460, 229] width 311 height 15
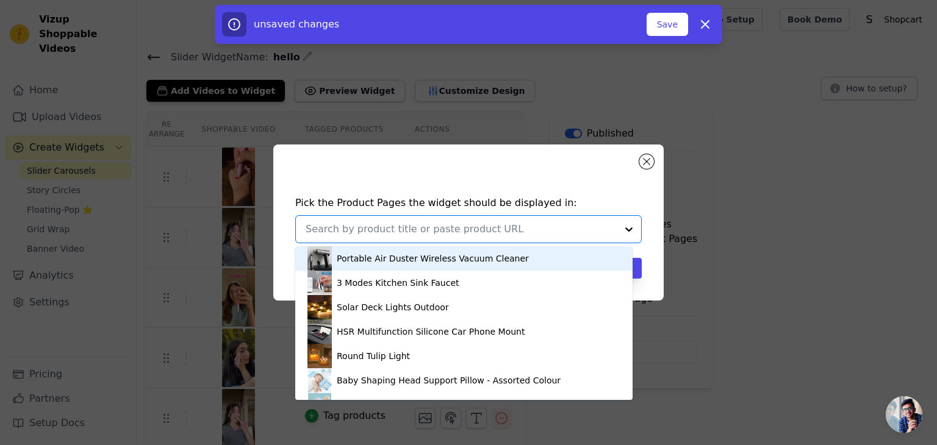
paste input "Touch Up 4-in-1 Makeup Pen"
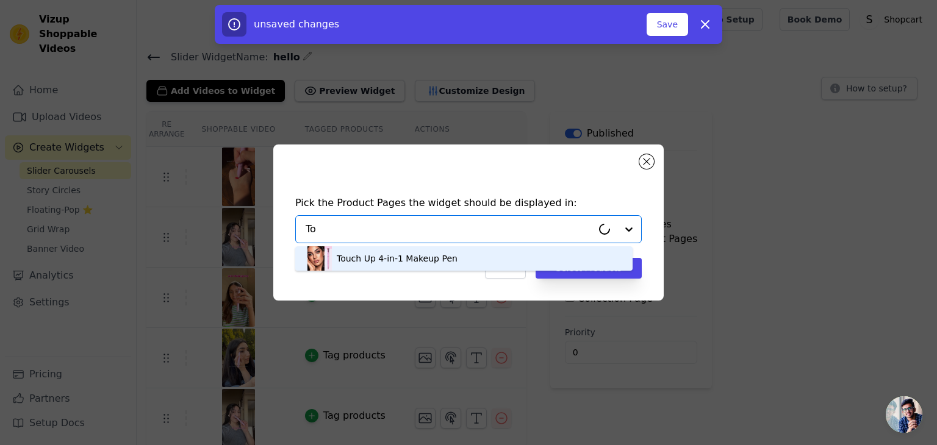
type input "T"
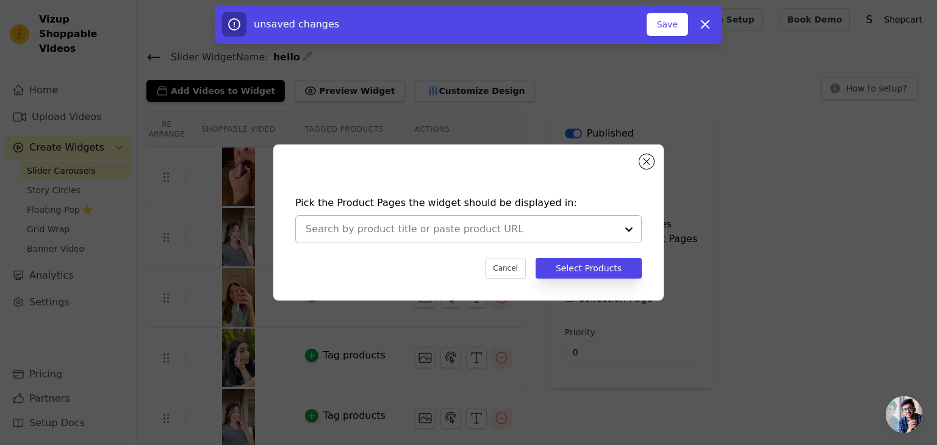
click at [518, 223] on input "text" at bounding box center [460, 229] width 311 height 15
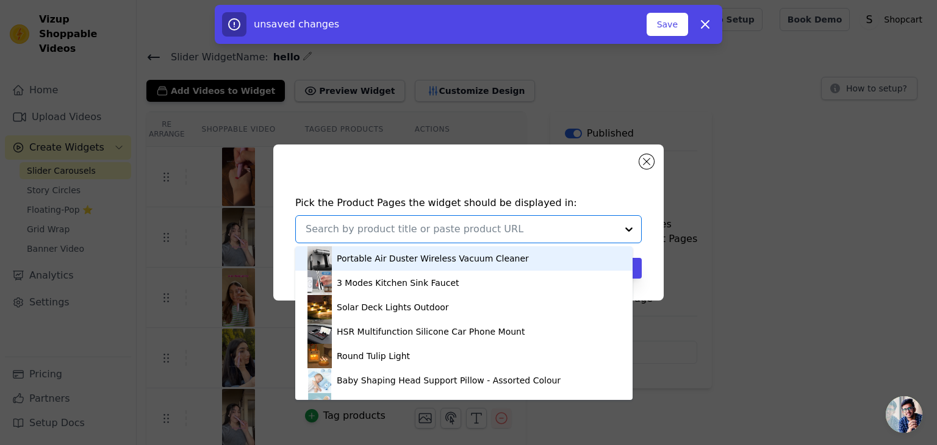
paste input "[URL][DOMAIN_NAME]"
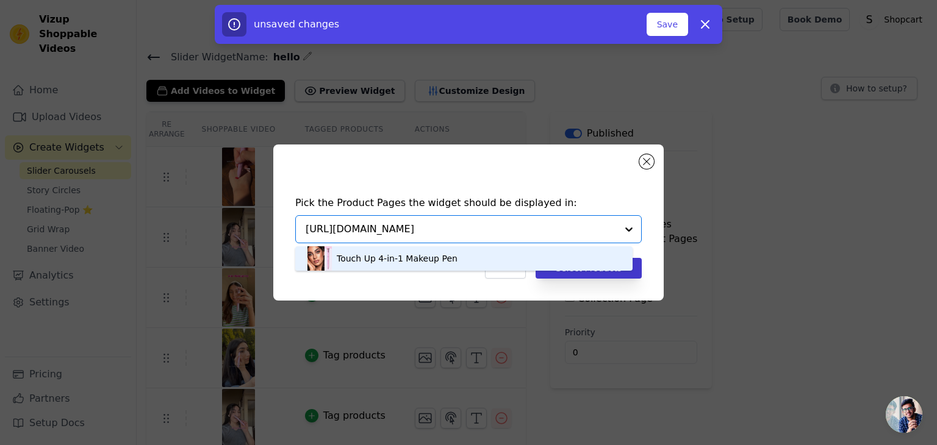
type input "[URL][DOMAIN_NAME]"
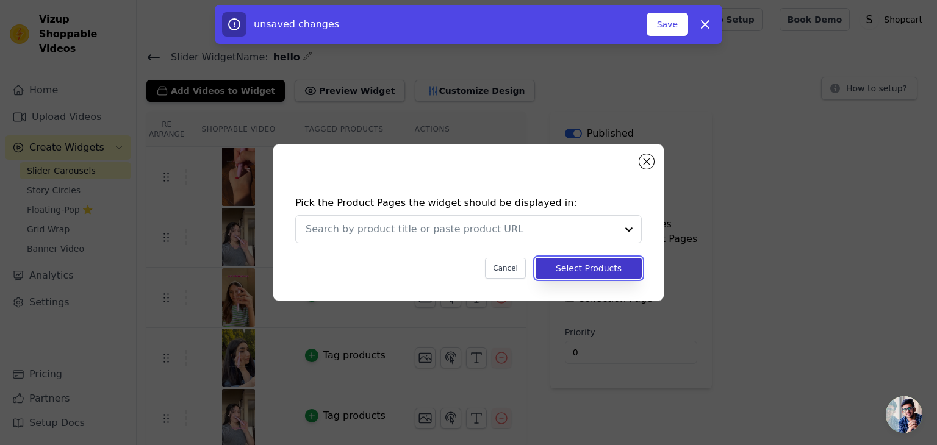
click at [640, 266] on button "Select Products" at bounding box center [588, 268] width 106 height 21
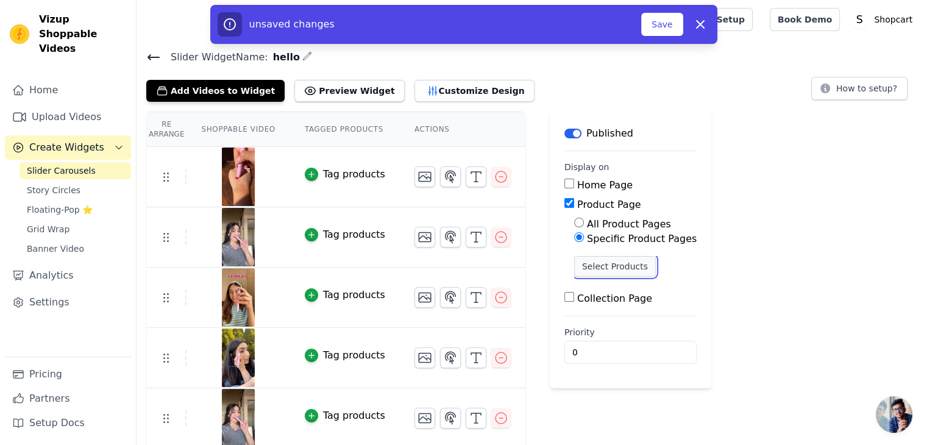
click at [609, 268] on button "Select Products" at bounding box center [615, 266] width 82 height 21
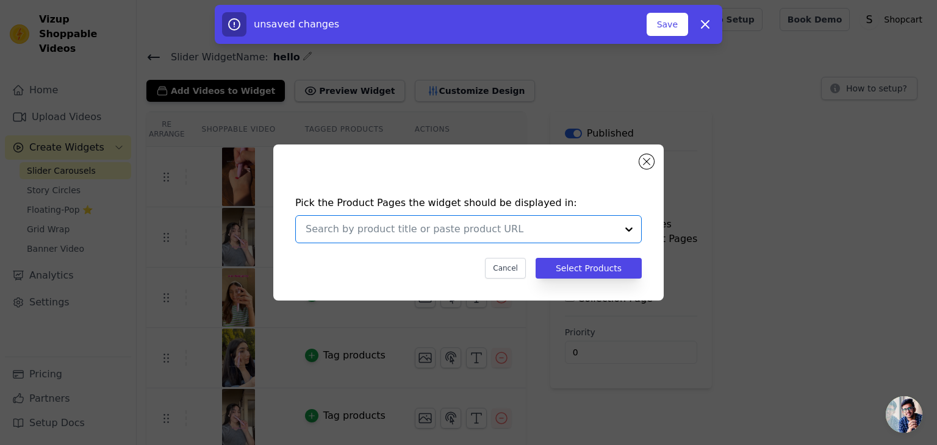
click at [485, 235] on input "text" at bounding box center [460, 229] width 311 height 15
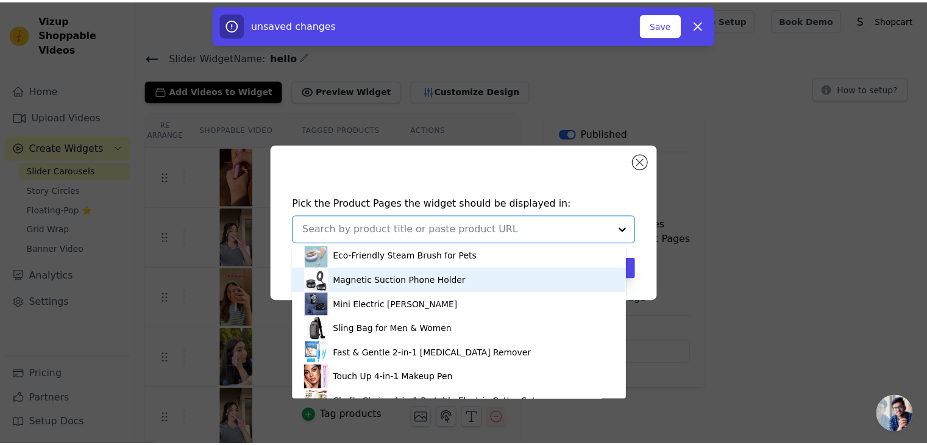
scroll to position [191, 0]
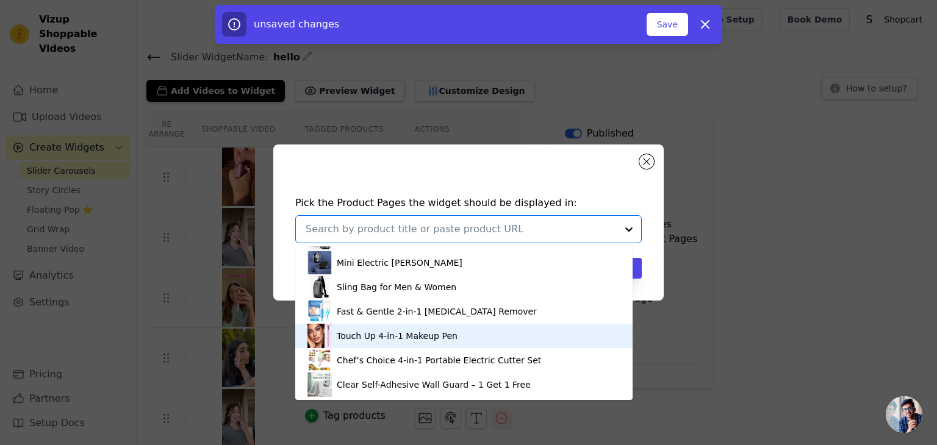
click at [463, 335] on div "Touch Up 4-in-1 Makeup Pen" at bounding box center [463, 336] width 313 height 24
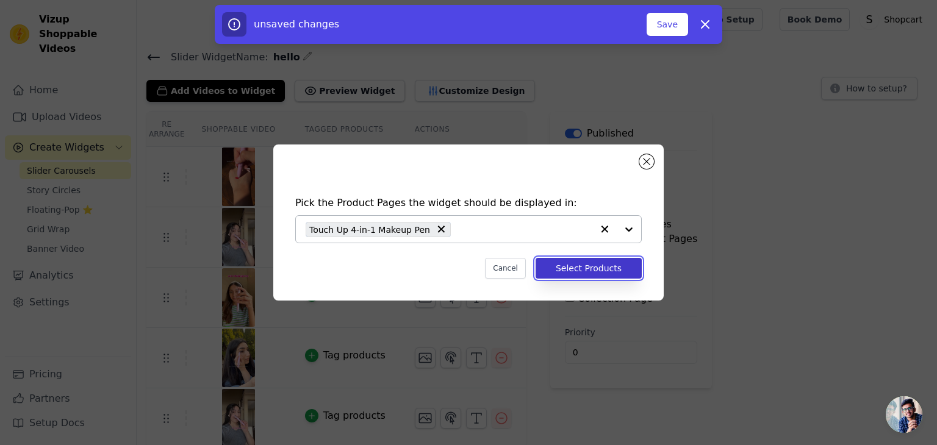
click at [563, 267] on button "Select Products" at bounding box center [588, 268] width 106 height 21
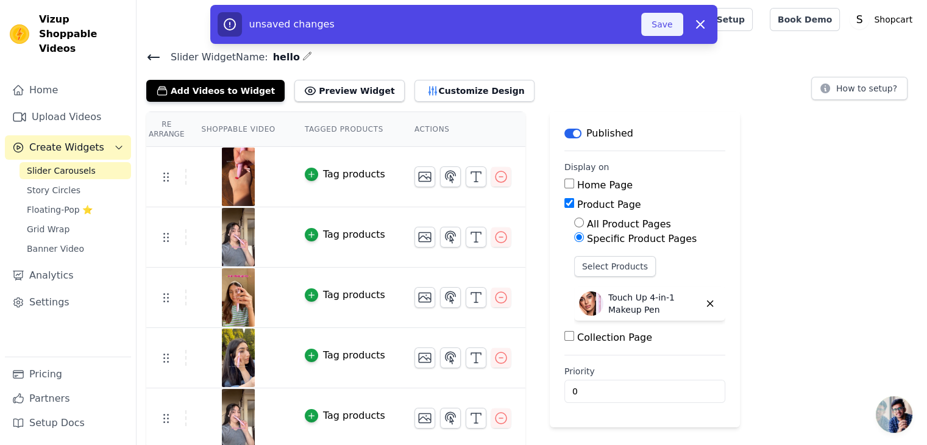
click at [659, 26] on button "Save" at bounding box center [661, 24] width 41 height 23
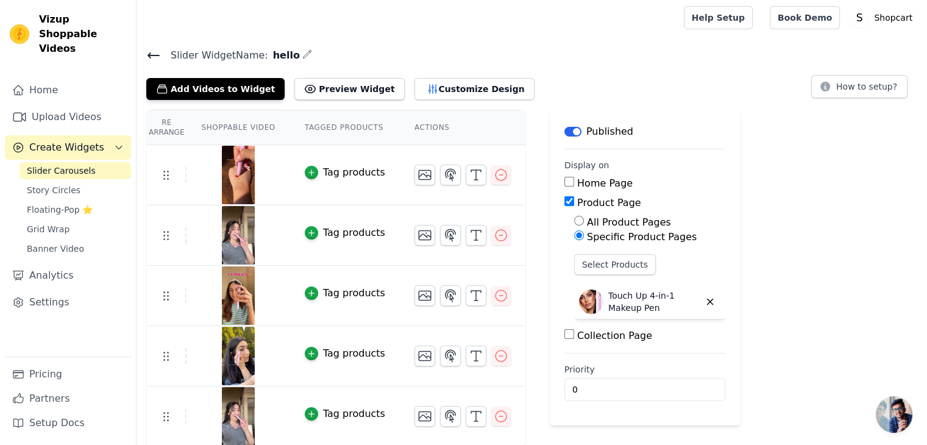
scroll to position [2, 0]
click at [343, 91] on button "Preview Widget" at bounding box center [350, 88] width 110 height 22
click at [751, 336] on div "Re Arrange Shoppable Video Tagged Products Actions Tag products Tag products Ta…" at bounding box center [532, 277] width 791 height 337
click at [612, 268] on button "Select Products" at bounding box center [615, 264] width 82 height 21
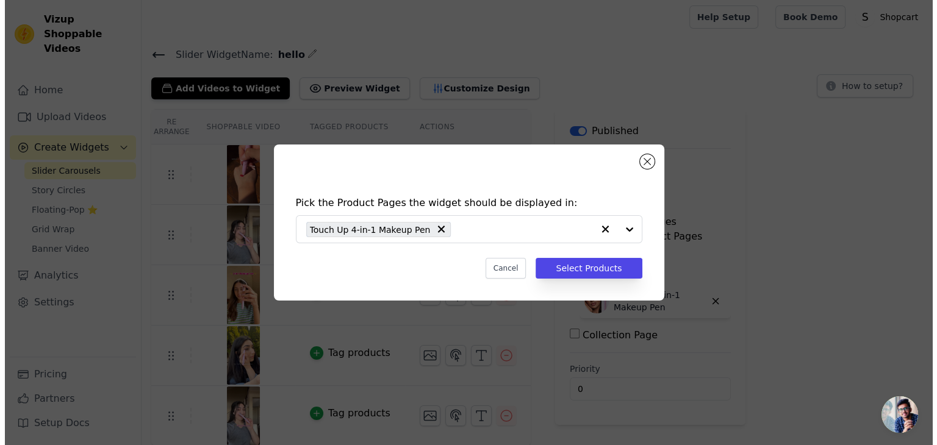
scroll to position [0, 0]
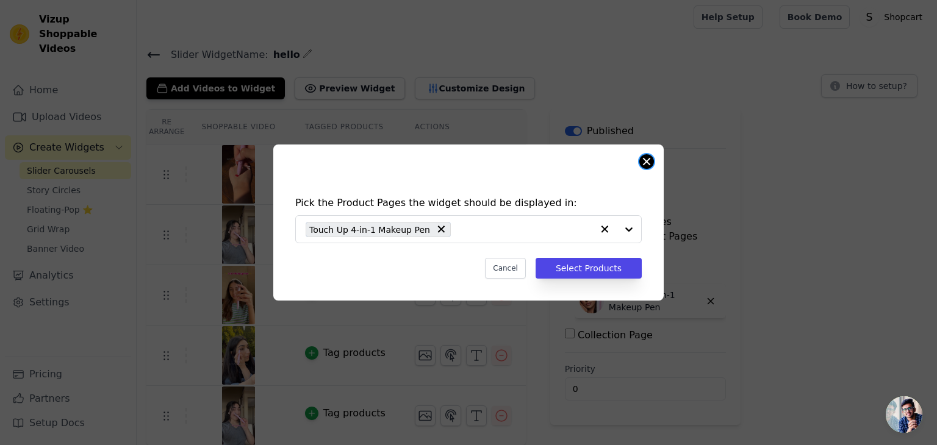
click at [648, 161] on button "Close modal" at bounding box center [646, 161] width 15 height 15
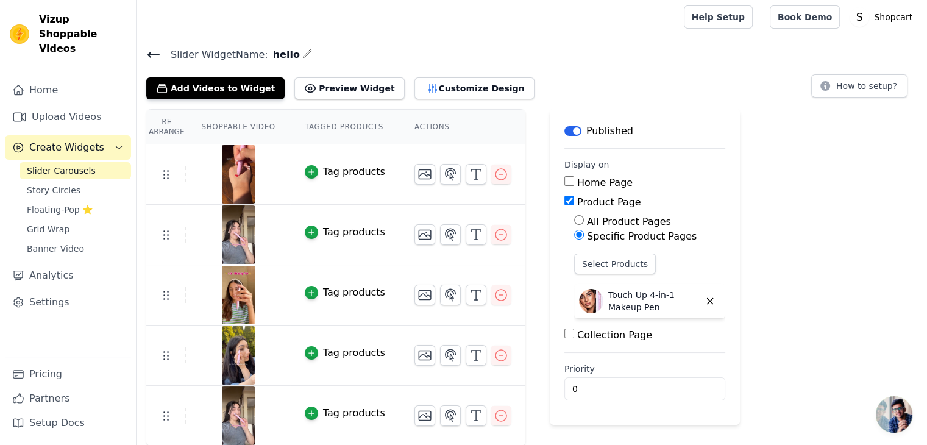
scroll to position [2, 0]
click at [593, 382] on input "0" at bounding box center [645, 389] width 161 height 23
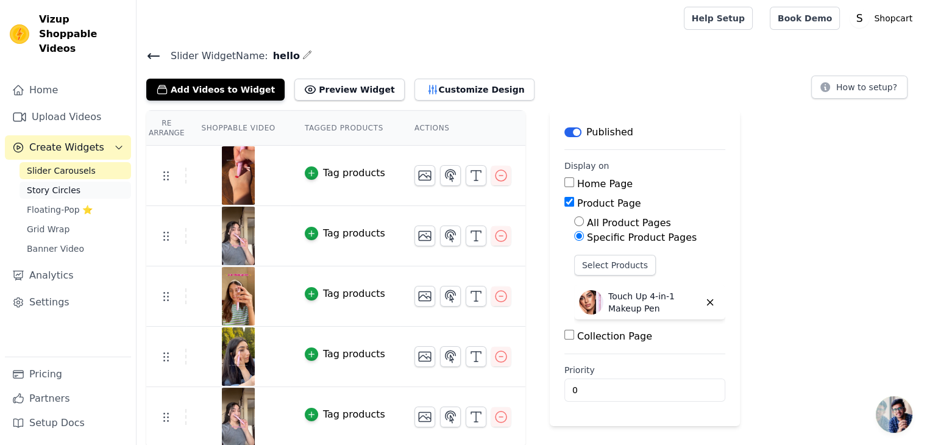
click at [66, 184] on span "Story Circles" at bounding box center [54, 190] width 54 height 12
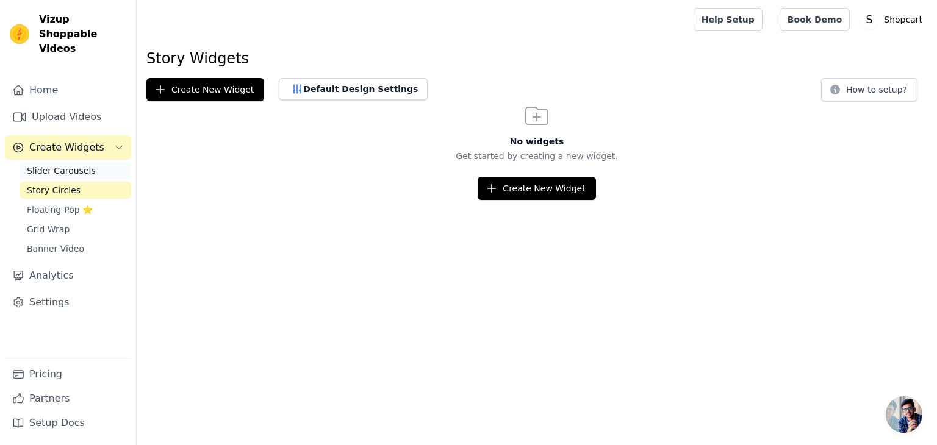
click at [66, 165] on span "Slider Carousels" at bounding box center [61, 171] width 69 height 12
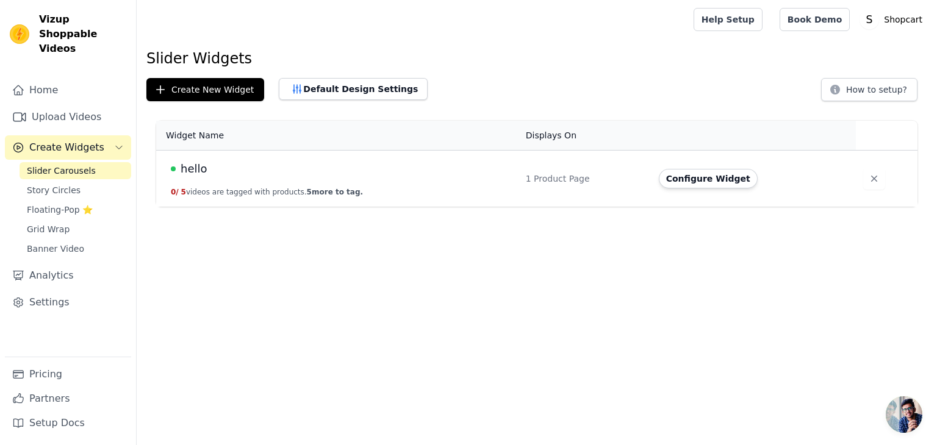
click at [510, 175] on div "hello" at bounding box center [341, 168] width 340 height 17
click at [702, 177] on button "Configure Widget" at bounding box center [708, 179] width 99 height 20
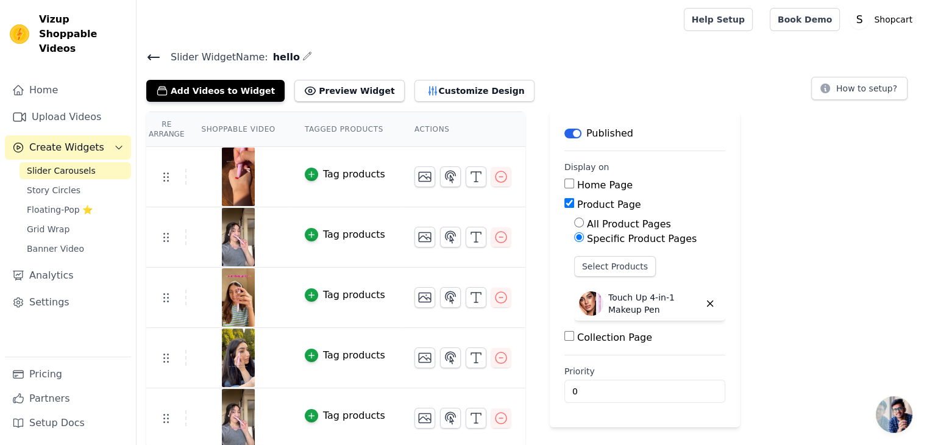
click at [565, 129] on button "Label" at bounding box center [573, 134] width 17 height 10
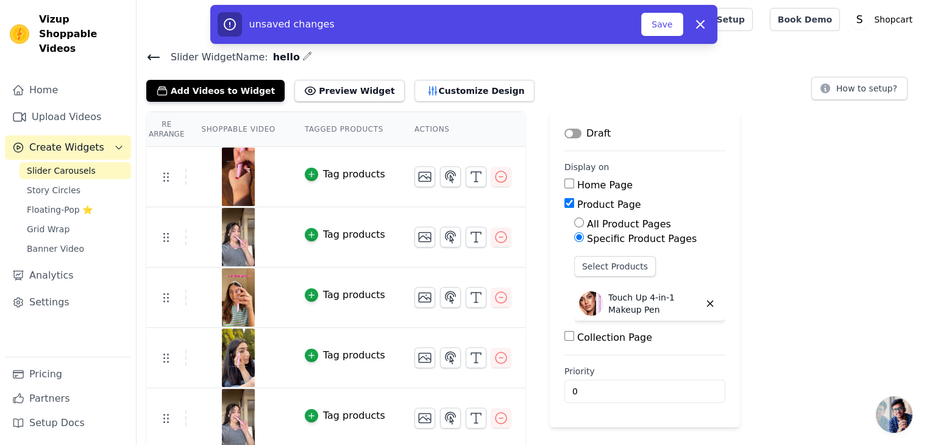
click at [565, 130] on button "Label" at bounding box center [573, 134] width 17 height 10
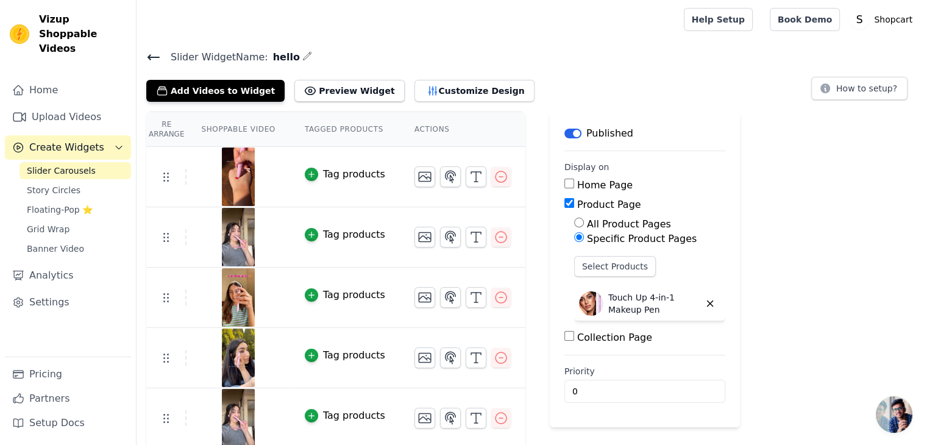
scroll to position [2, 0]
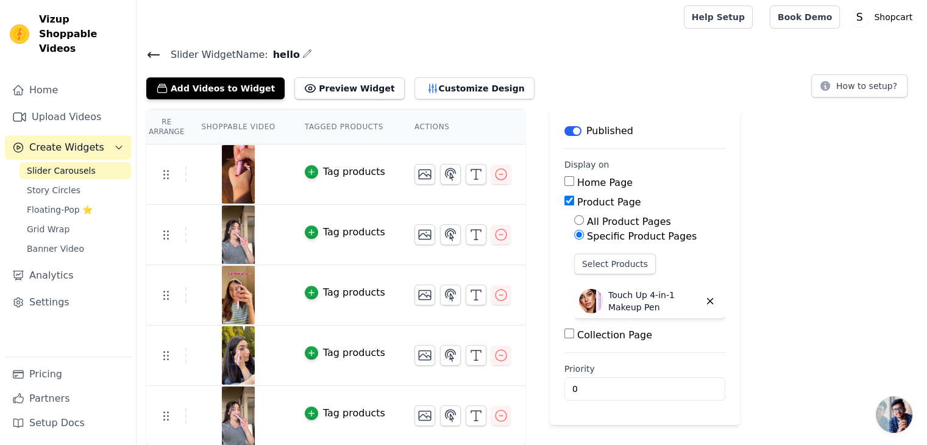
click at [565, 132] on button "Label" at bounding box center [573, 131] width 17 height 10
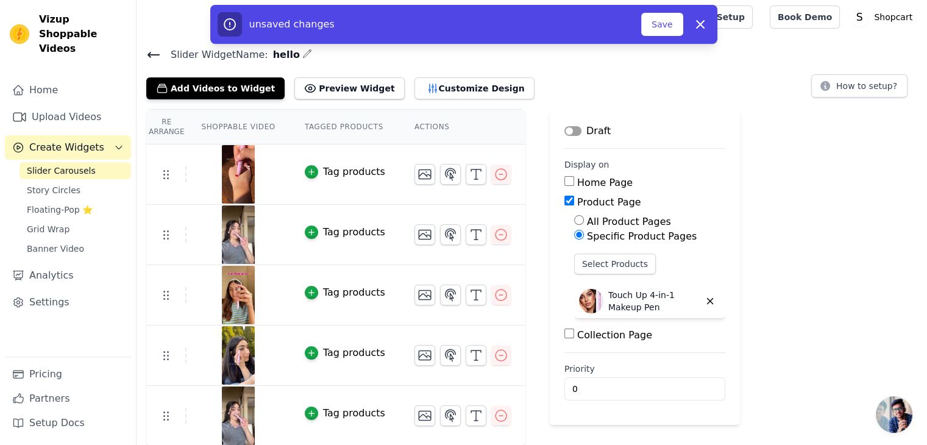
click at [565, 130] on button "Label" at bounding box center [573, 131] width 17 height 10
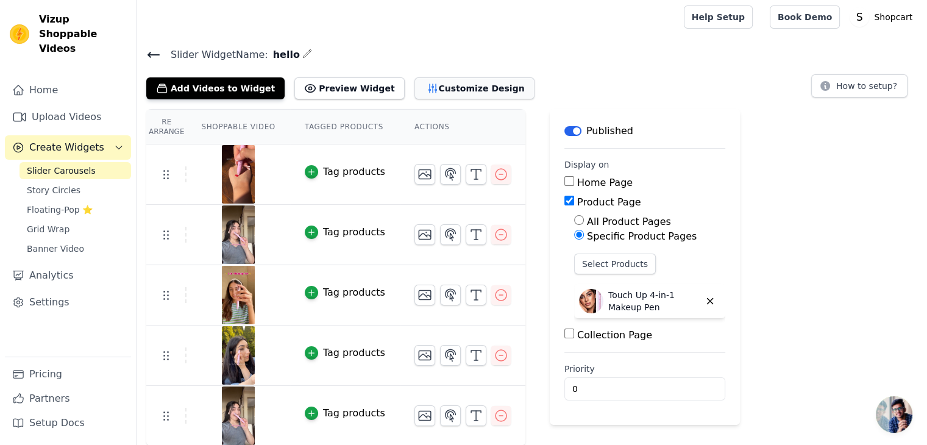
click at [445, 81] on button "Customize Design" at bounding box center [475, 88] width 120 height 22
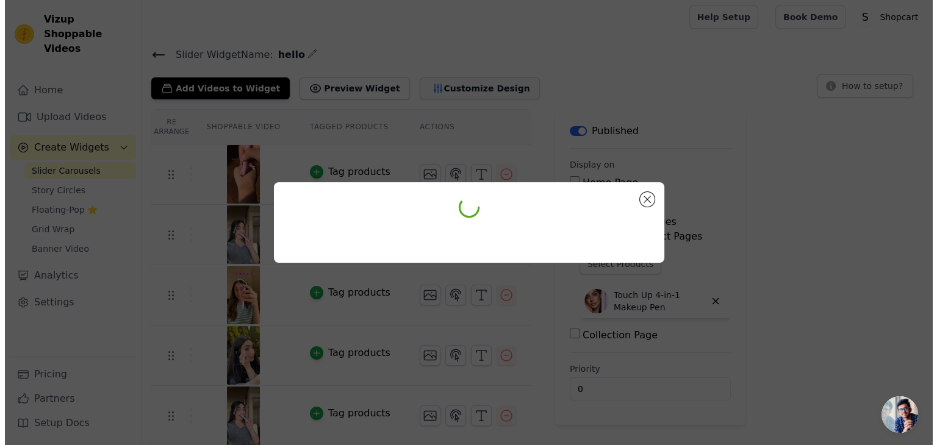
scroll to position [0, 0]
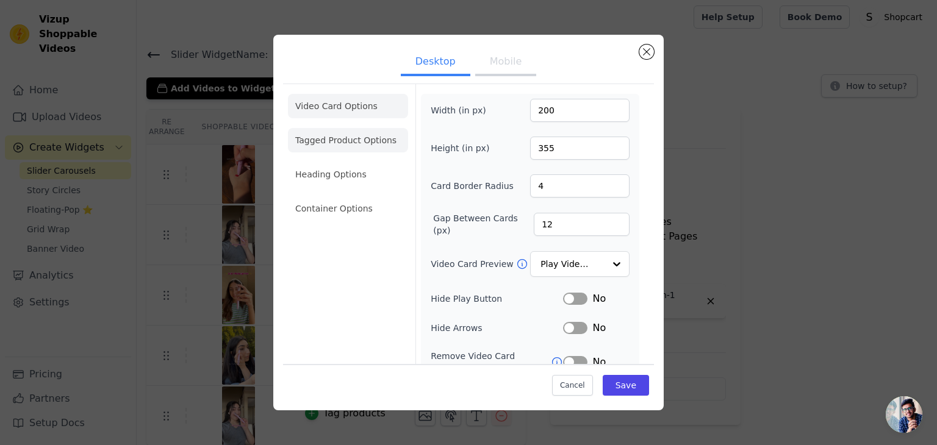
click at [393, 145] on li "Tagged Product Options" at bounding box center [348, 140] width 120 height 24
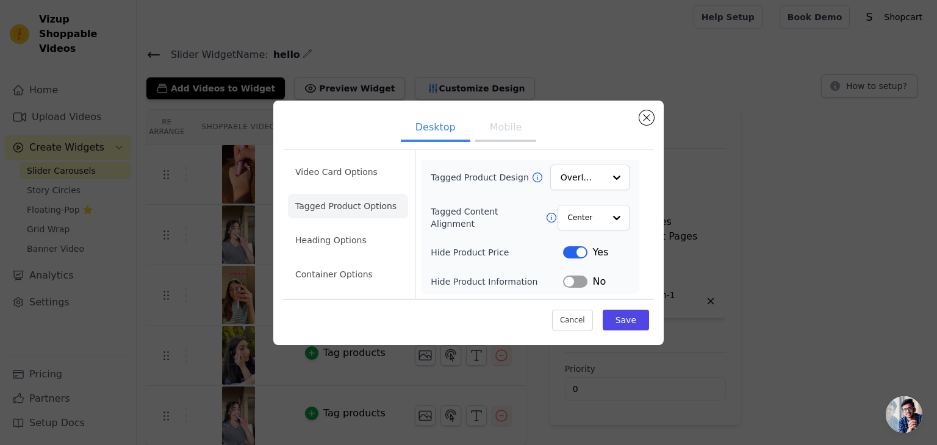
click at [359, 252] on ul "Video Card Options Tagged Product Options Heading Options Container Options" at bounding box center [348, 223] width 120 height 137
click at [356, 242] on li "Heading Options" at bounding box center [348, 240] width 120 height 24
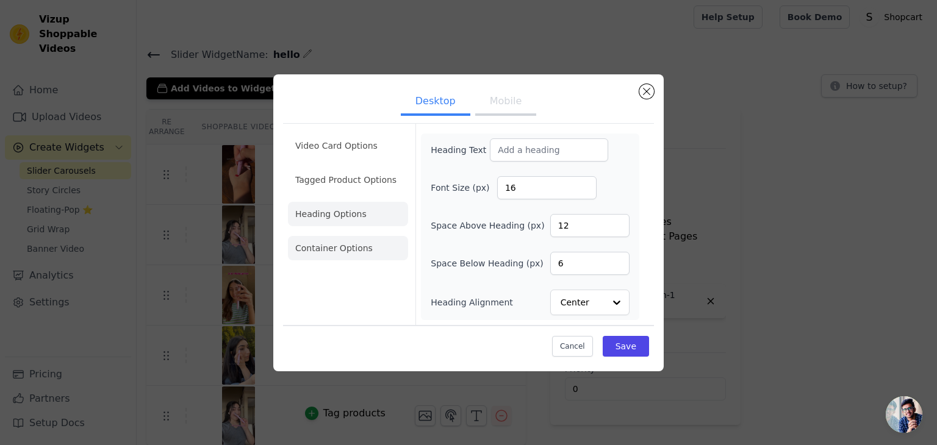
click at [354, 246] on li "Container Options" at bounding box center [348, 248] width 120 height 24
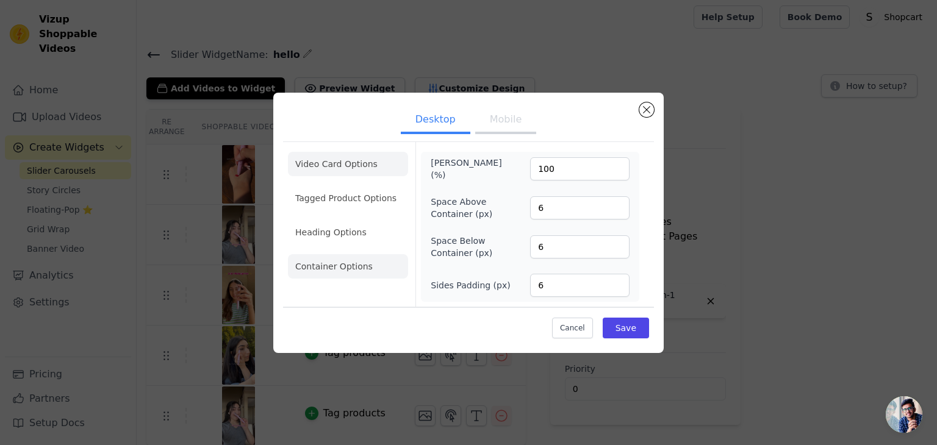
click at [354, 164] on li "Video Card Options" at bounding box center [348, 164] width 120 height 24
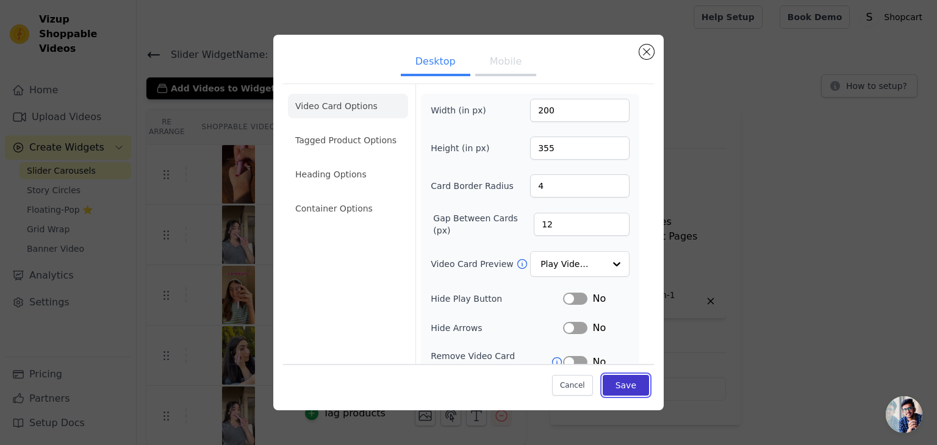
click at [624, 380] on button "Save" at bounding box center [625, 385] width 46 height 21
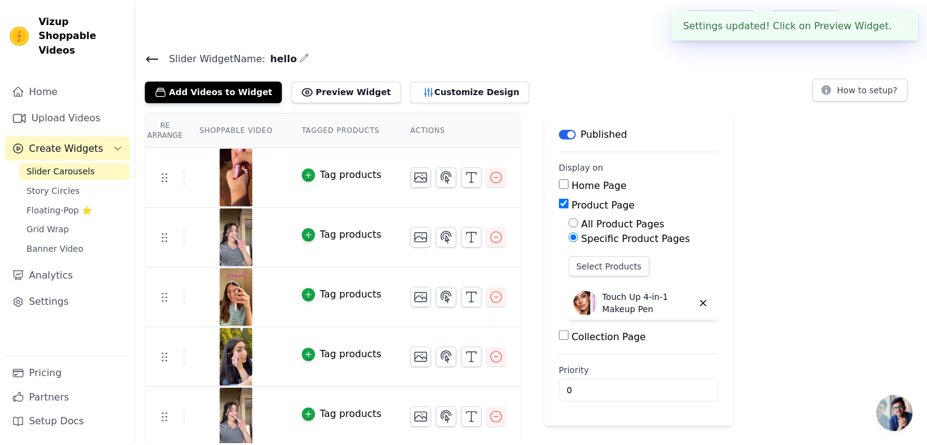
scroll to position [2, 0]
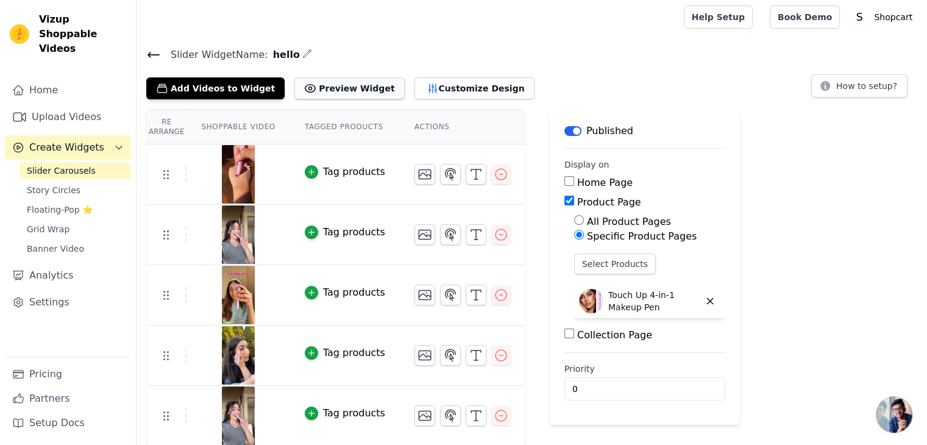
click at [341, 82] on button "Preview Widget" at bounding box center [350, 88] width 110 height 22
